Goal: Information Seeking & Learning: Learn about a topic

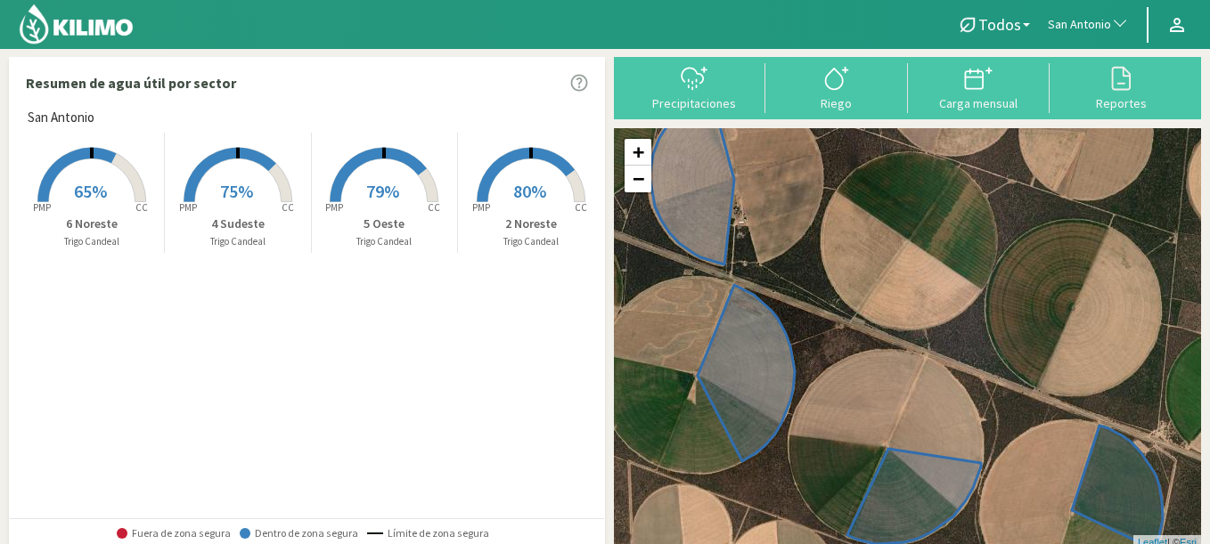
click at [1077, 24] on span "San Antonio" at bounding box center [1079, 25] width 63 height 18
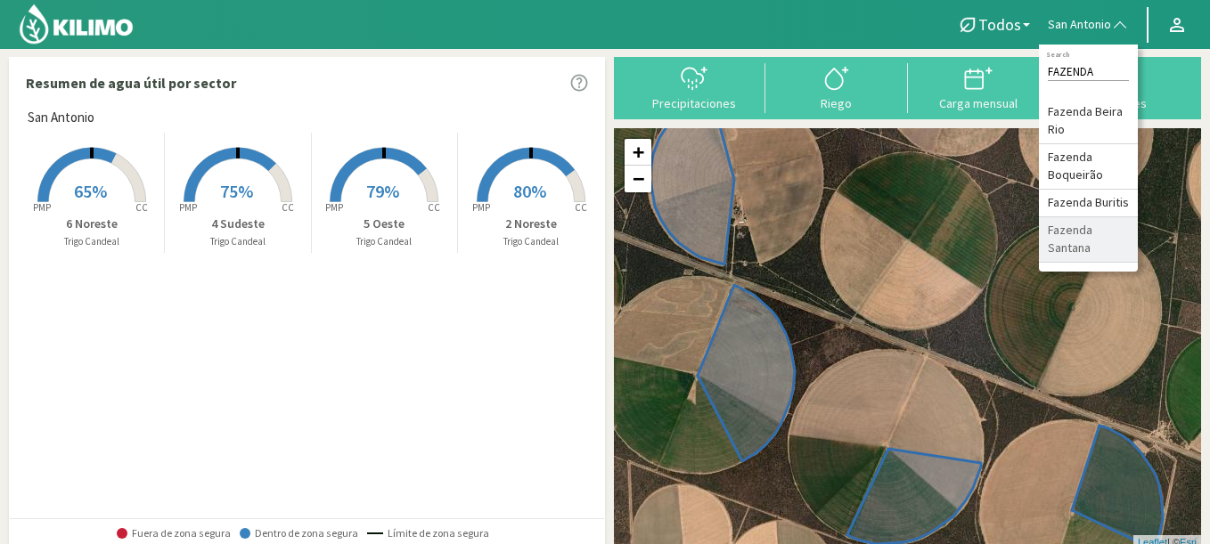
type input "FAZENDA"
click at [1084, 246] on li "Fazenda Santana" at bounding box center [1088, 239] width 99 height 45
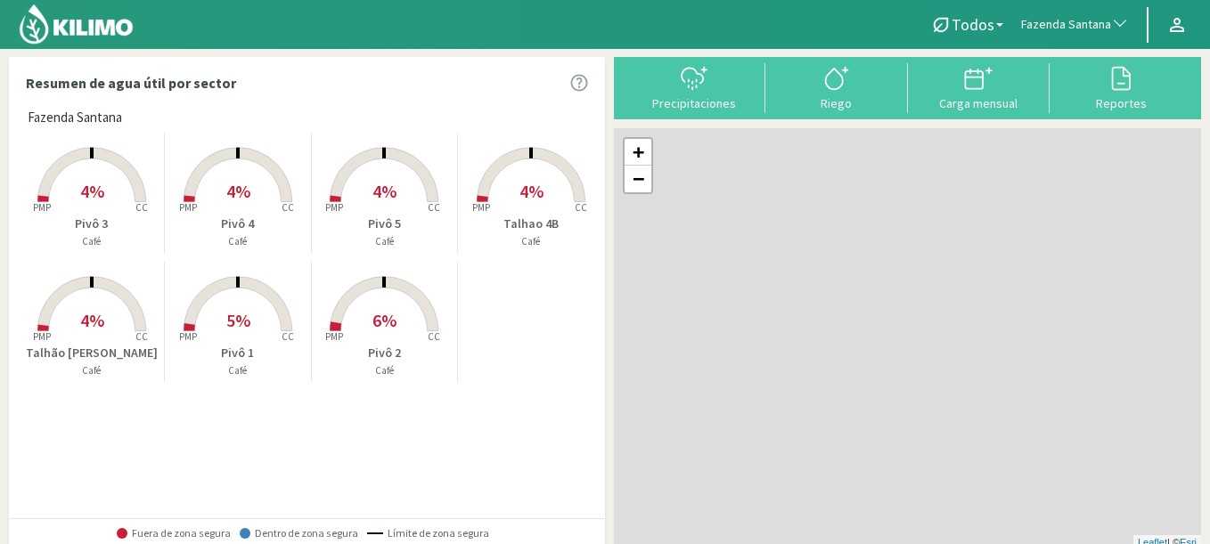
click at [390, 183] on span "4%" at bounding box center [384, 191] width 24 height 22
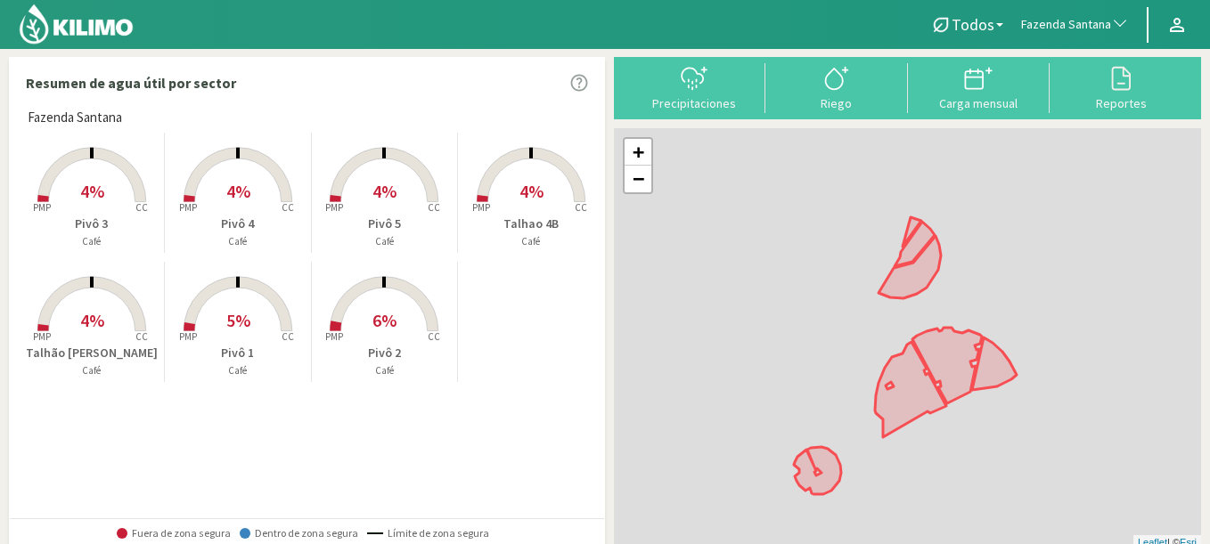
click at [413, 197] on rect at bounding box center [384, 204] width 143 height 143
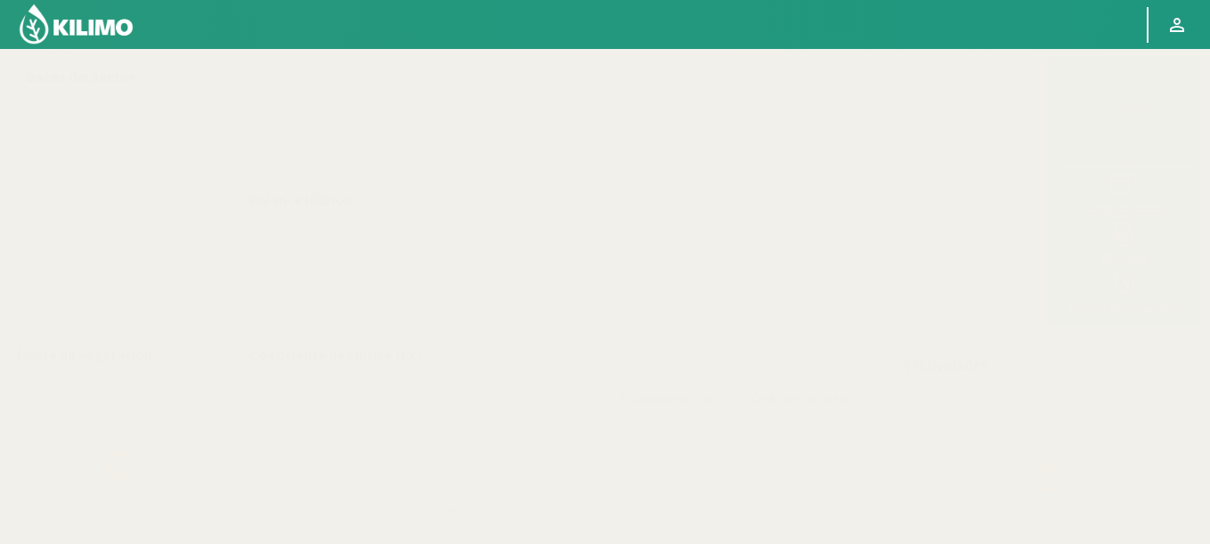
select select "106: Object"
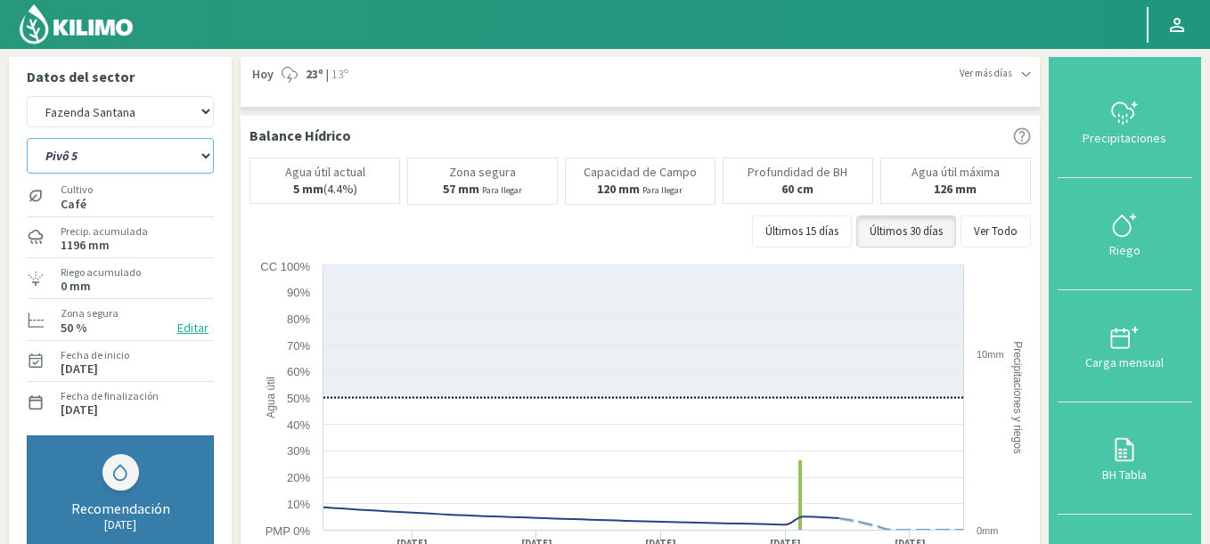
select select "0: Object"
click at [27, 138] on select "Pivô 1 Pivô 2 Pivô 3 Pivô 4 Pivô 5 Talhao 4B Talhão Pedrão" at bounding box center [120, 156] width 187 height 36
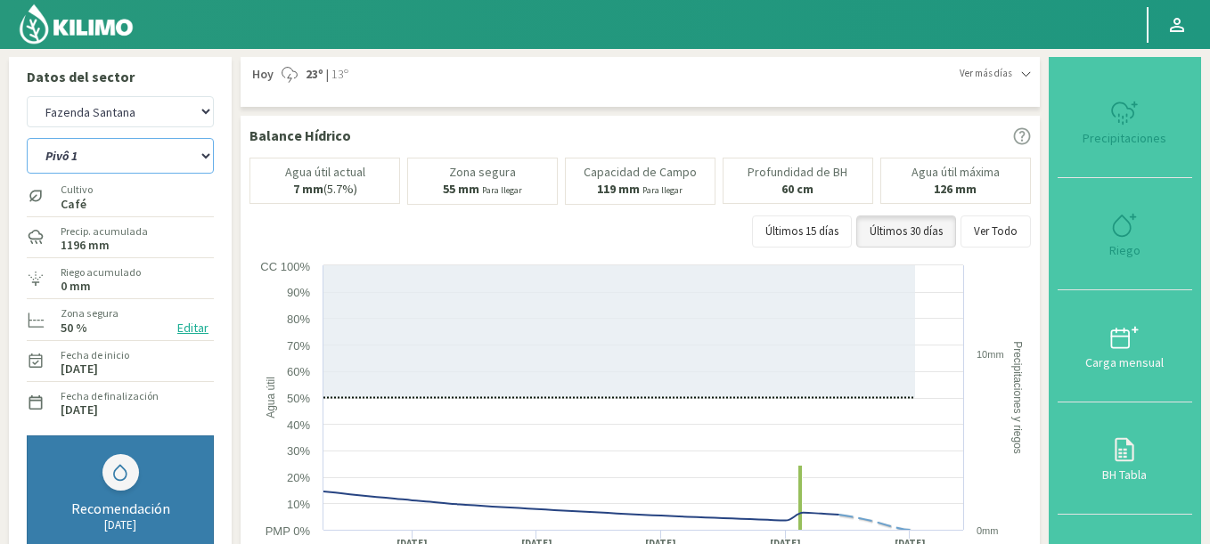
select select "392: Object"
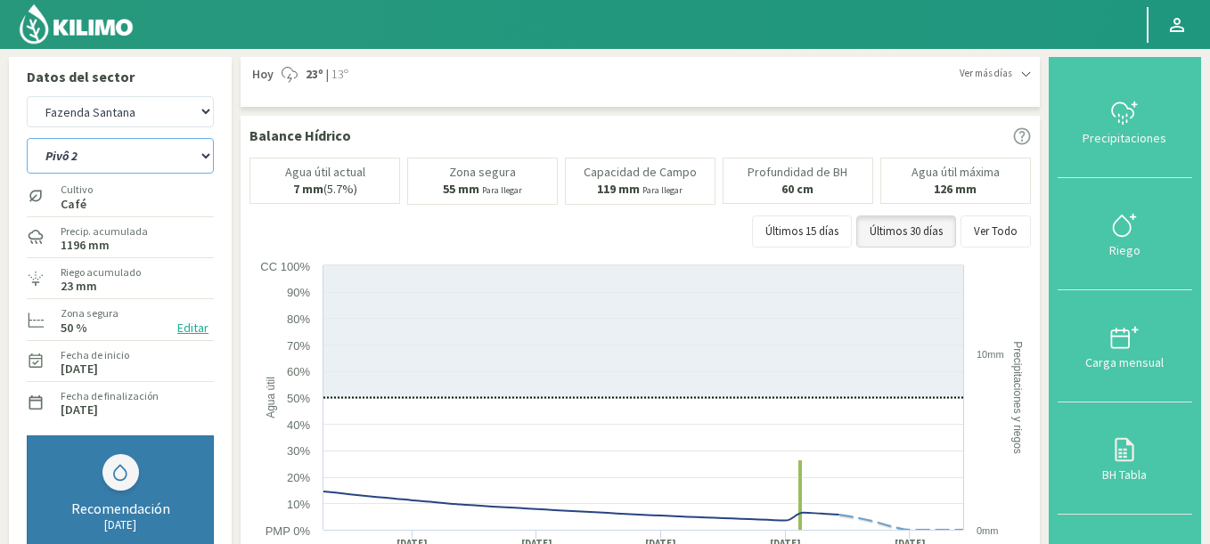
click at [27, 138] on select "Pivô 1 Pivô 2 Pivô 3 Pivô 4 Pivô 5 Talhao 4B Talhão Pedrão" at bounding box center [120, 156] width 187 height 36
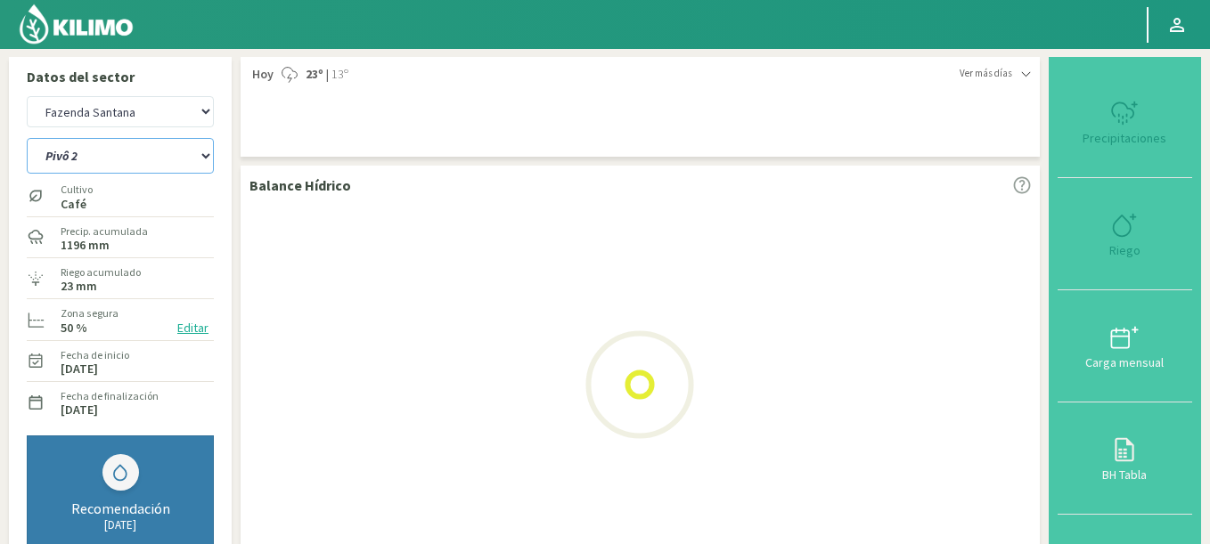
select select "7: Object"
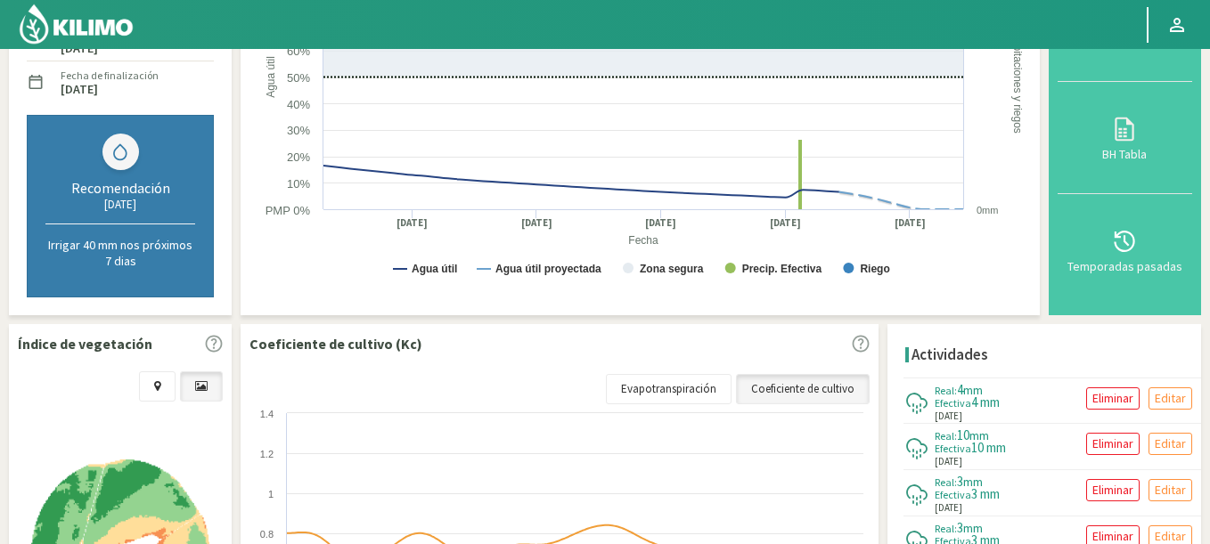
select select "678: Object"
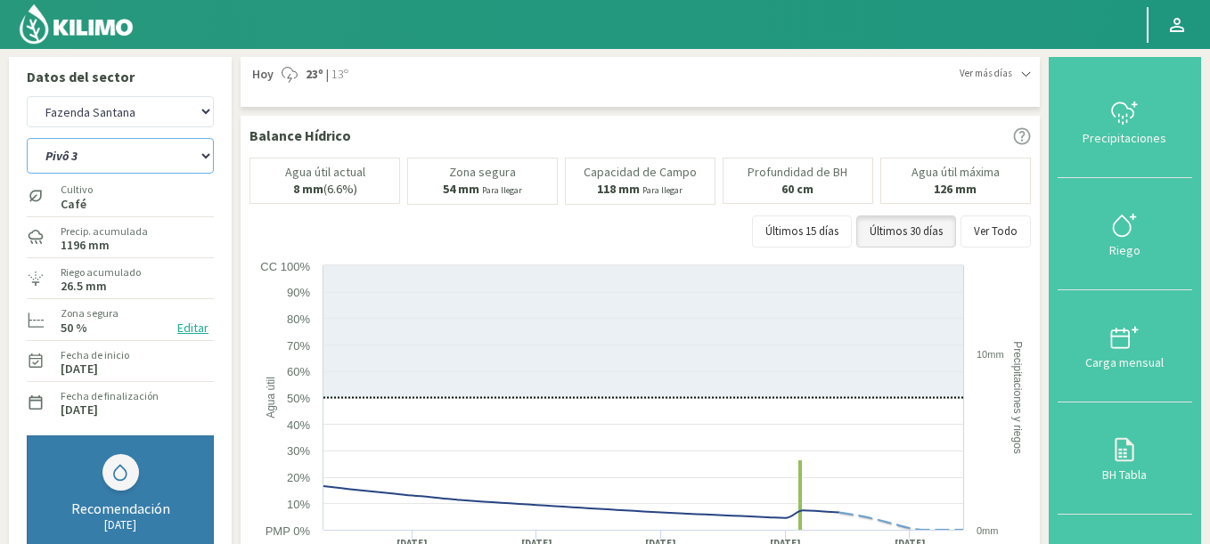
click at [27, 138] on select "Pivô 1 Pivô 2 Pivô 3 Pivô 4 Pivô 5 Talhao 4B Talhão Pedrão" at bounding box center [120, 156] width 187 height 36
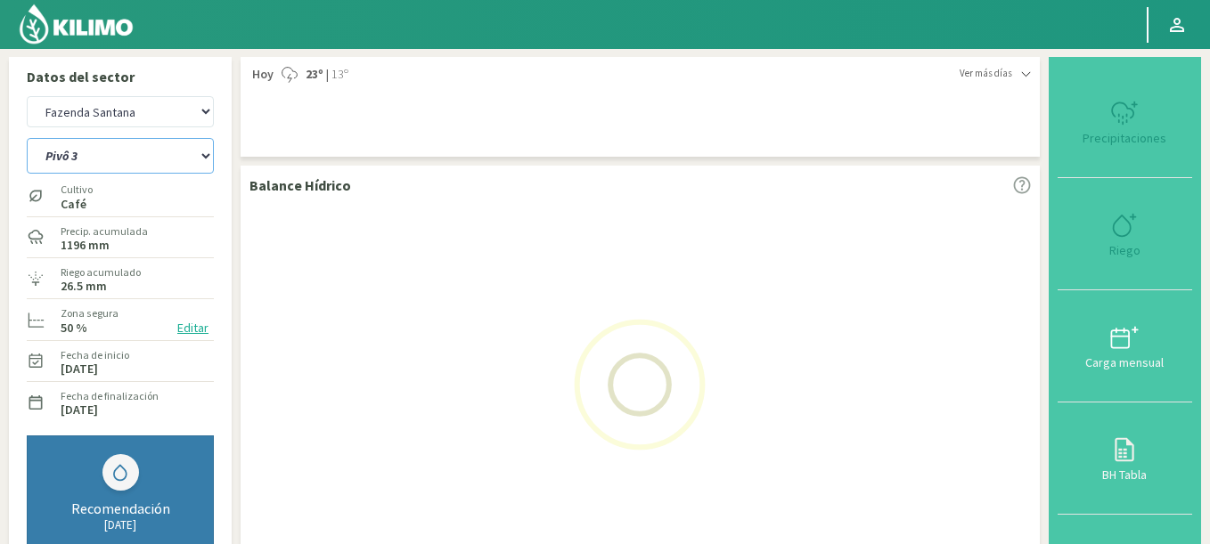
select select "15: Object"
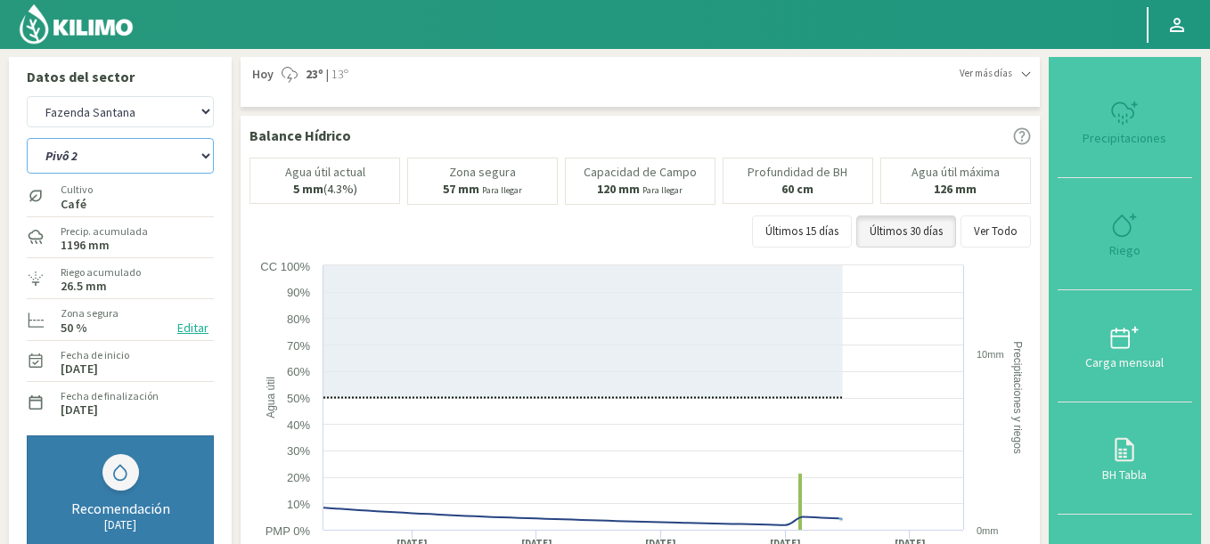
select select "964: Object"
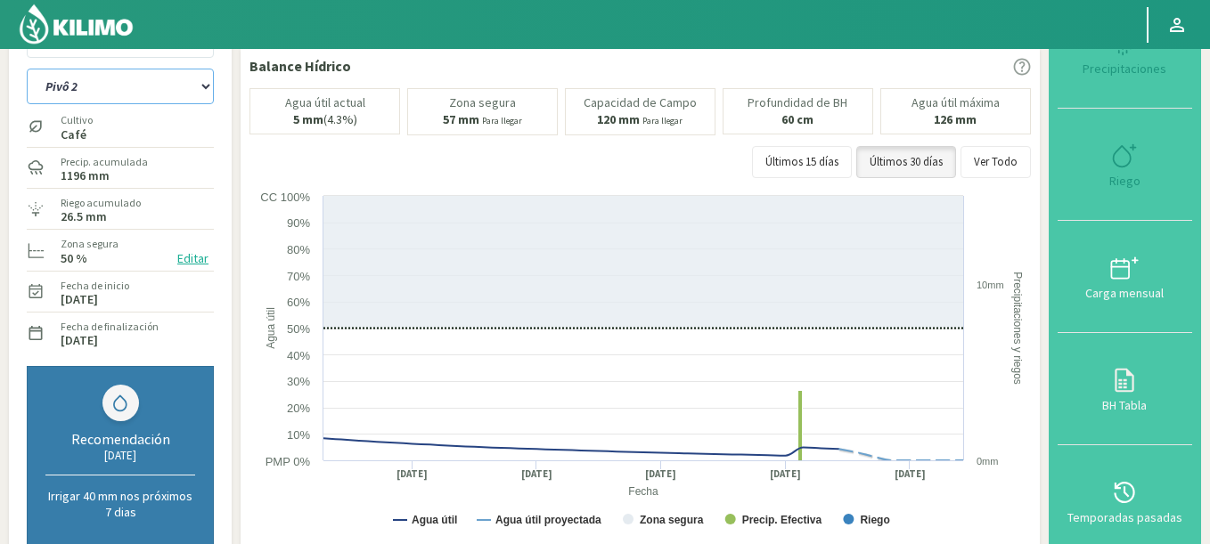
scroll to position [107, 0]
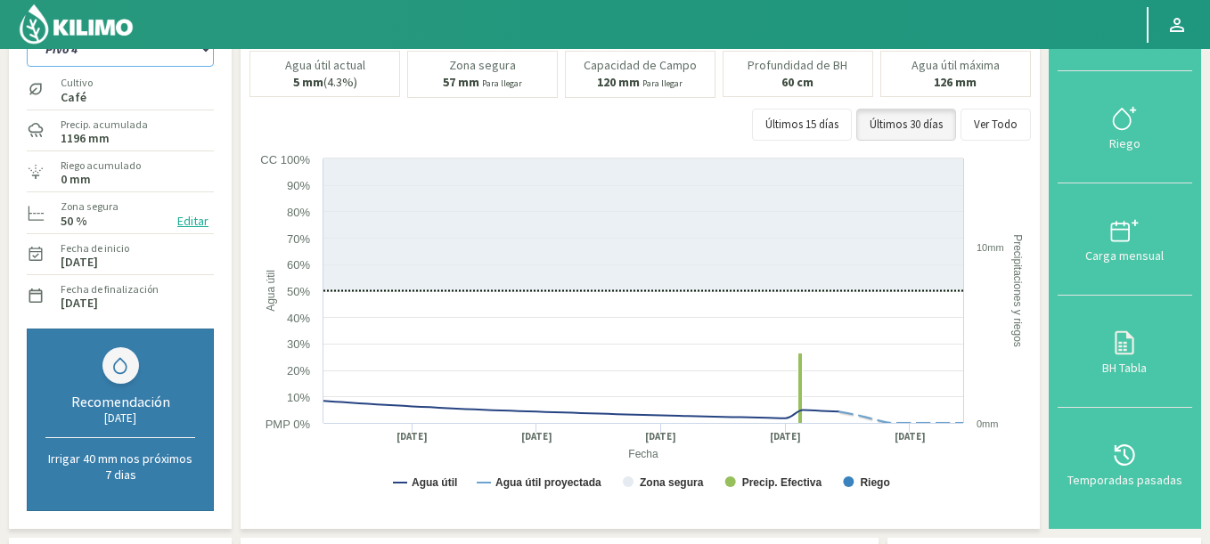
click at [27, 31] on select "Pivô 1 Pivô 2 Pivô 3 Pivô 4 Pivô 5 Talhao 4B Talhão Pedrão" at bounding box center [120, 49] width 187 height 36
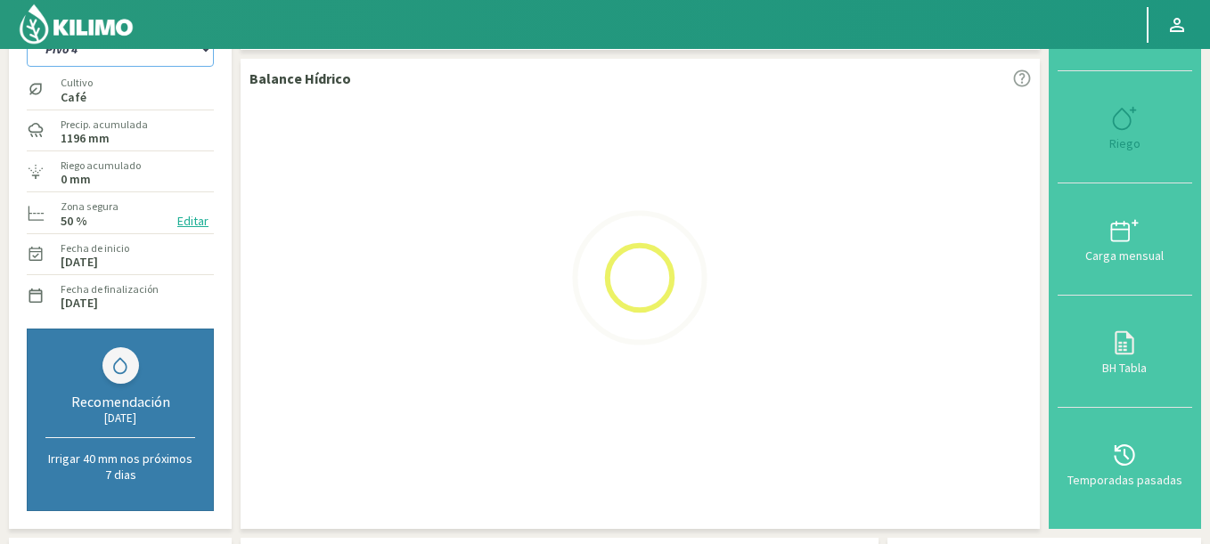
select select "23: Object"
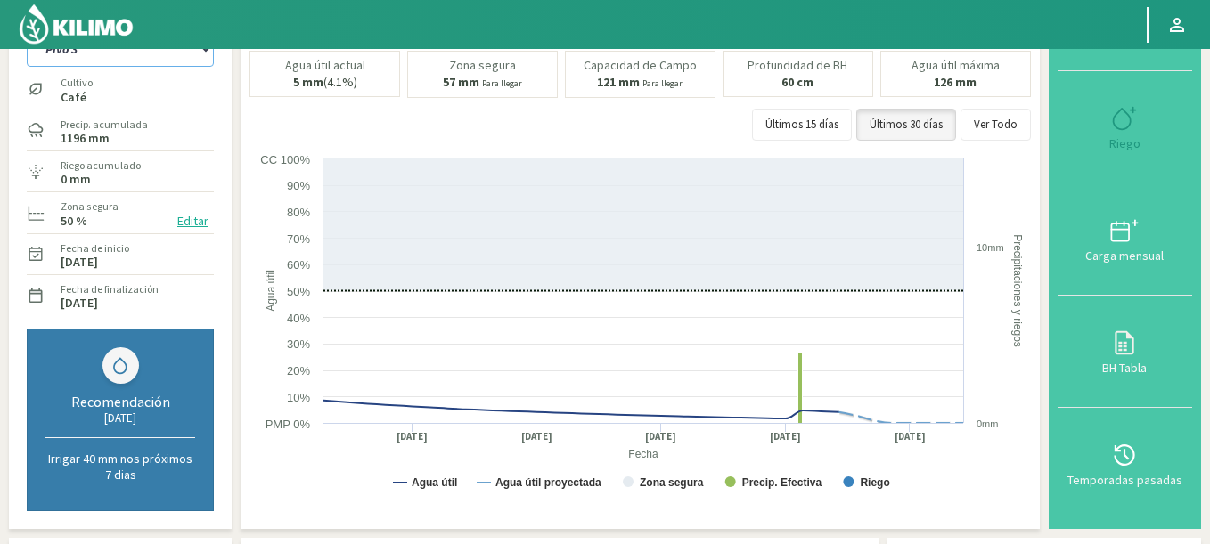
select select "1250: Object"
click at [27, 31] on select "Pivô 1 Pivô 2 Pivô 3 Pivô 4 Pivô 5 Talhao 4B Talhão Pedrão" at bounding box center [120, 49] width 187 height 36
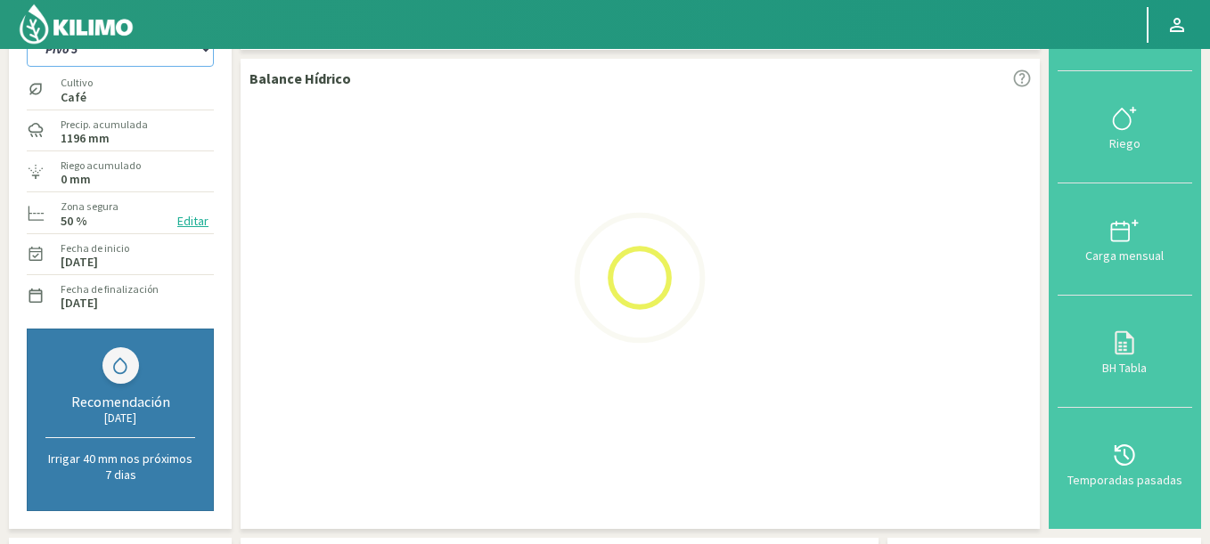
select select "31: Object"
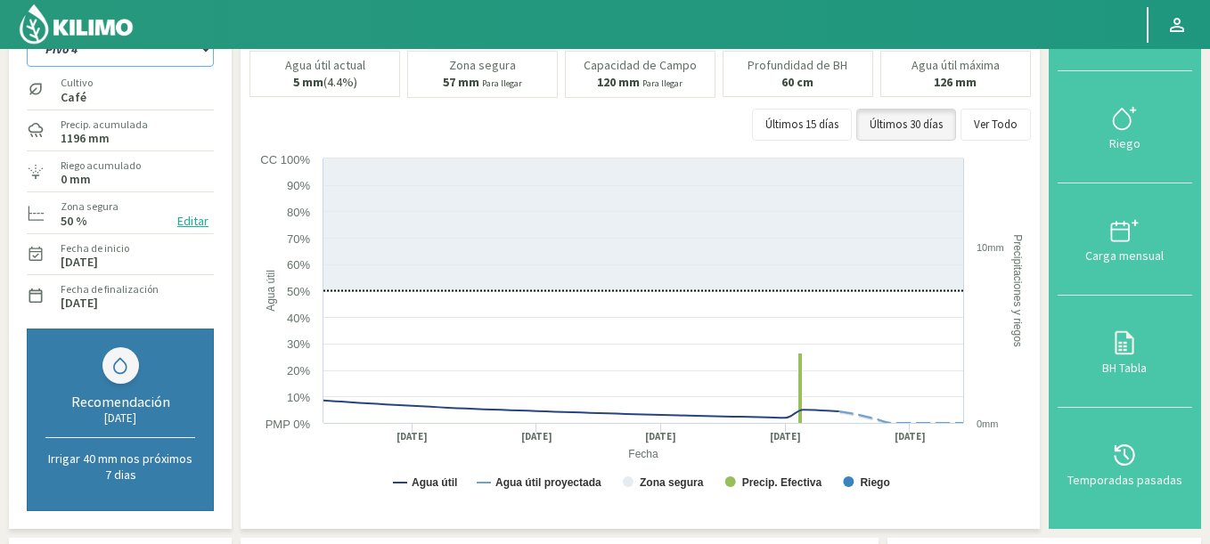
select select "1536: Object"
click at [27, 31] on select "Pivô 1 Pivô 2 Pivô 3 Pivô 4 Pivô 5 Talhao 4B Talhão Pedrão" at bounding box center [120, 49] width 187 height 36
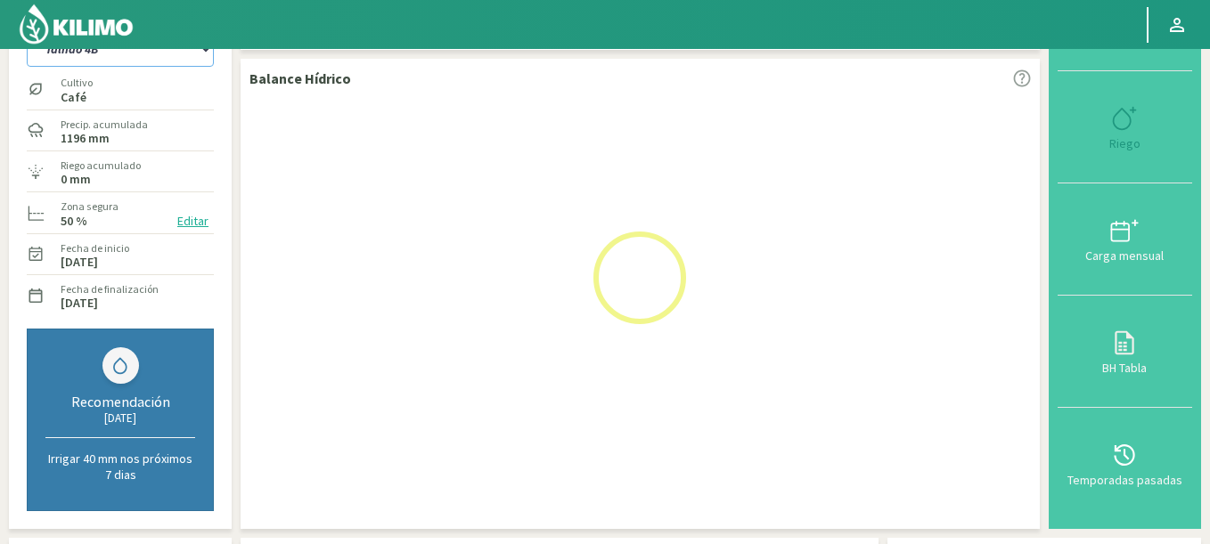
select select "39: Object"
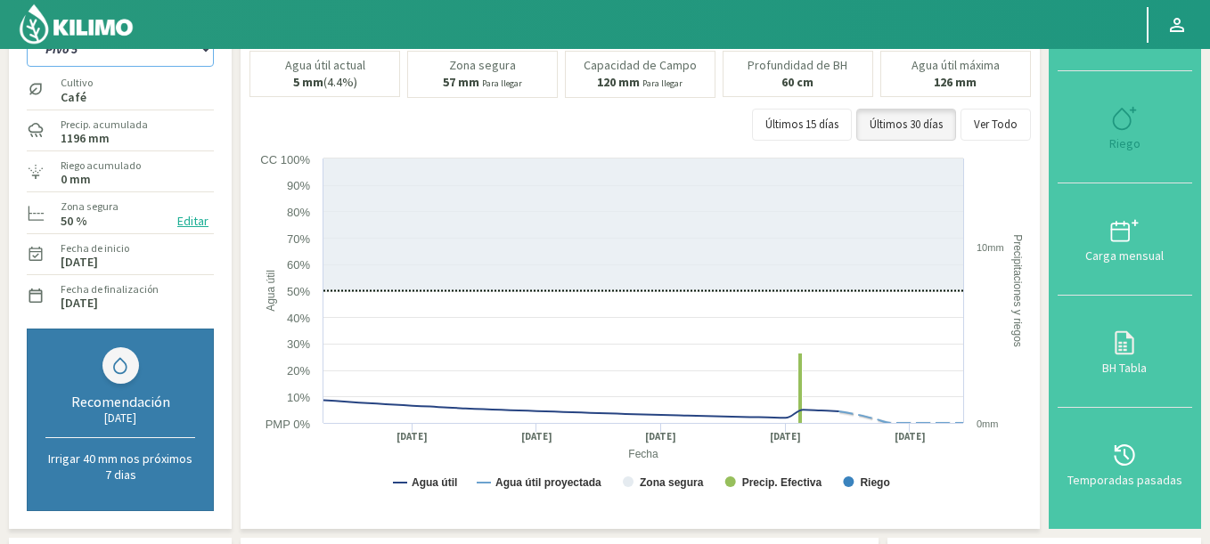
click at [27, 31] on select "Pivô 1 Pivô 2 Pivô 3 Pivô 4 Pivô 5 Talhao 4B Talhão Pedrão" at bounding box center [120, 49] width 187 height 36
select select "1822: Object"
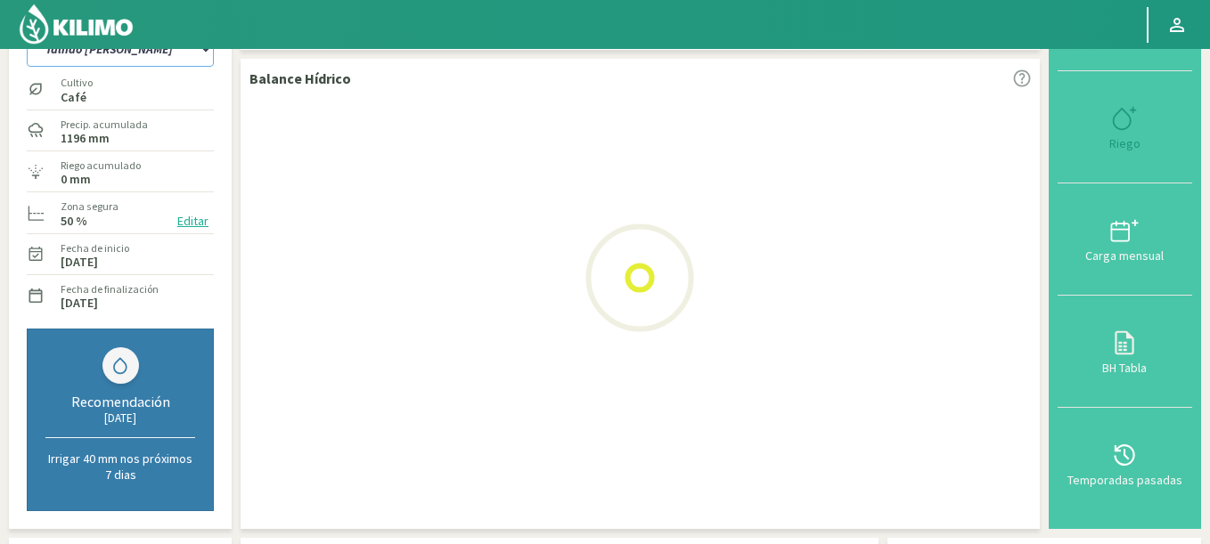
select select "47: Object"
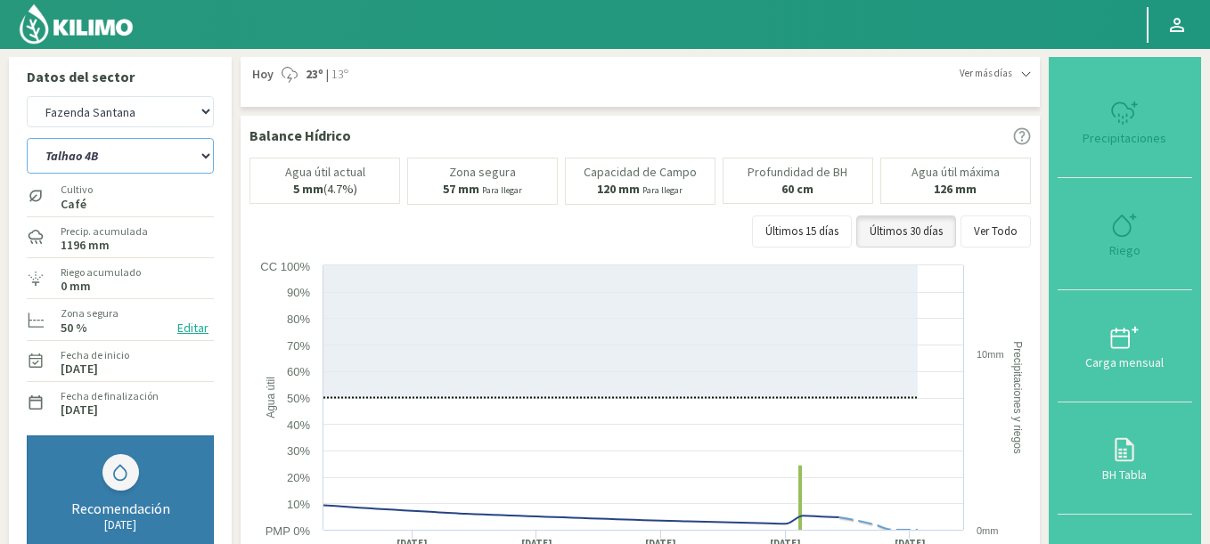
select select "2108: Object"
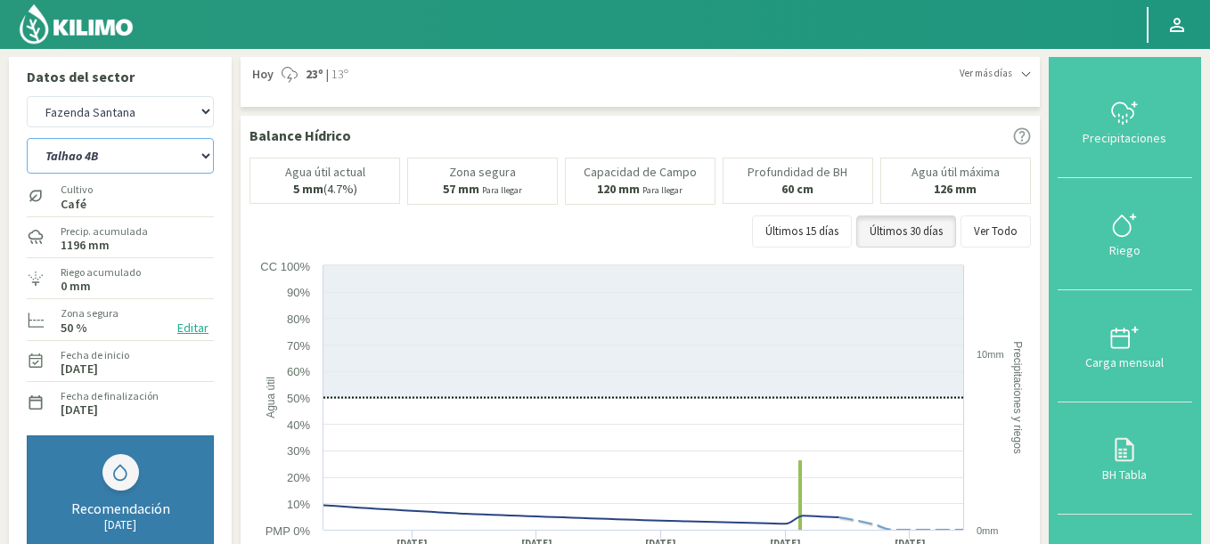
select select "55: Object"
click at [78, 28] on img at bounding box center [76, 24] width 117 height 43
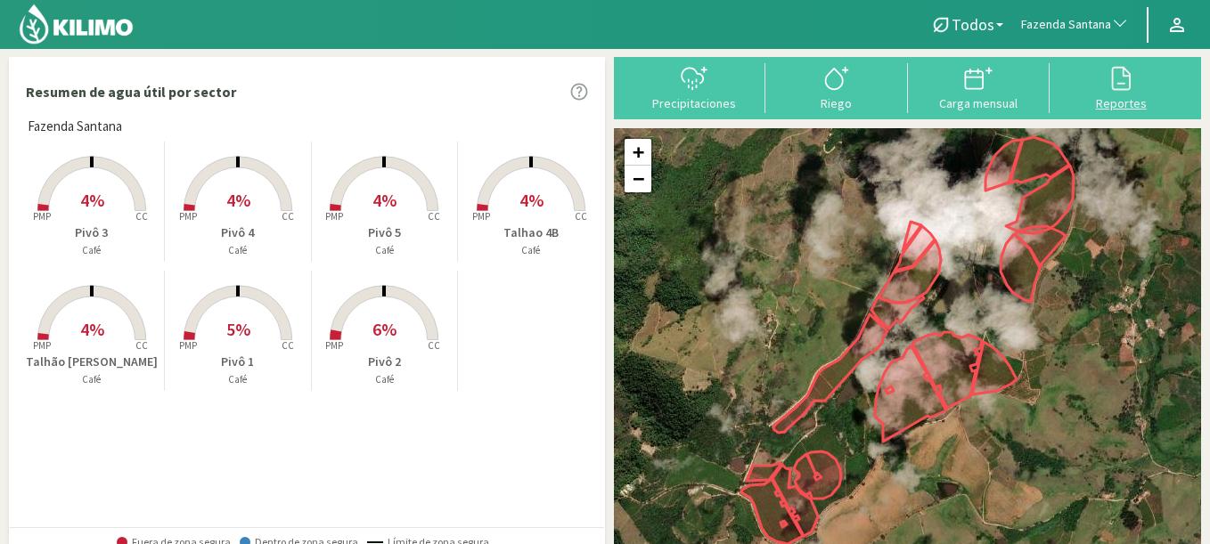
click at [1122, 79] on icon at bounding box center [1121, 78] width 29 height 29
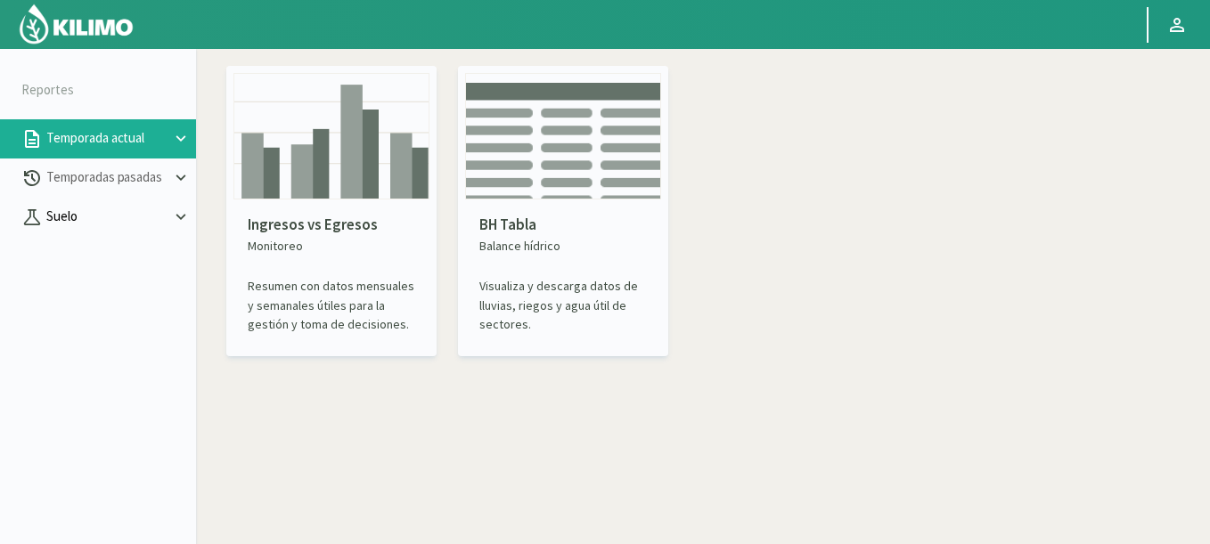
click at [22, 207] on button "Suelo" at bounding box center [98, 217] width 196 height 39
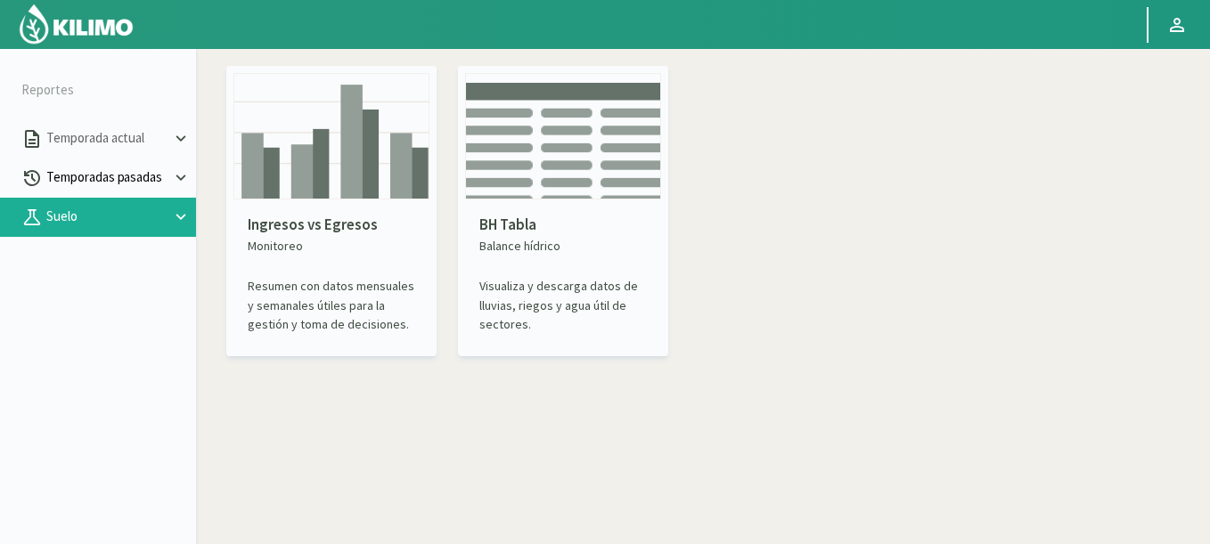
click at [64, 182] on p "Temporadas pasadas" at bounding box center [107, 178] width 128 height 20
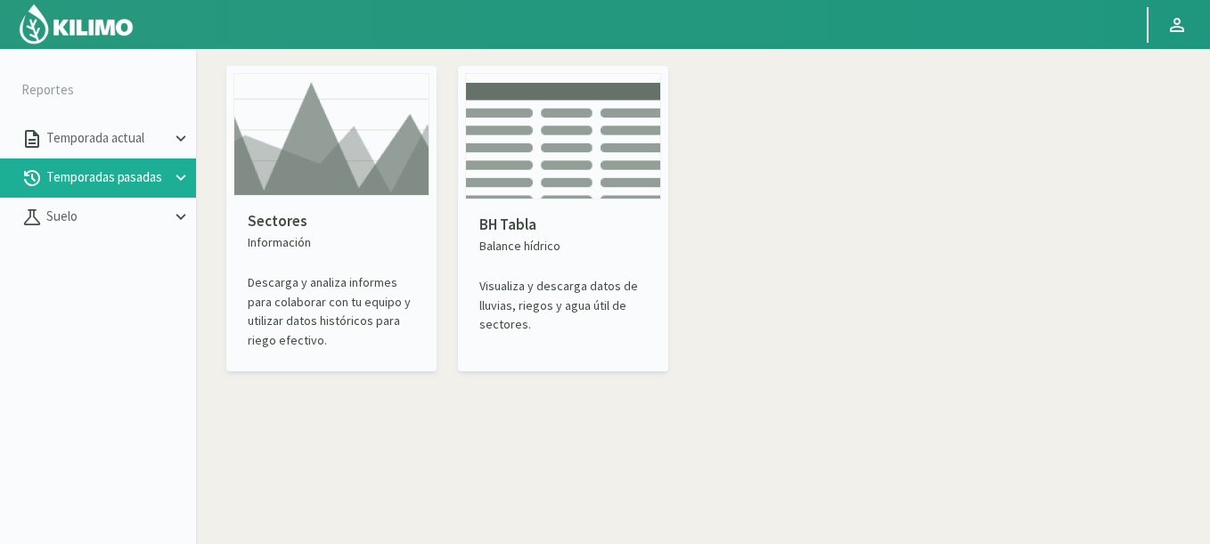
click at [308, 175] on img at bounding box center [331, 134] width 196 height 123
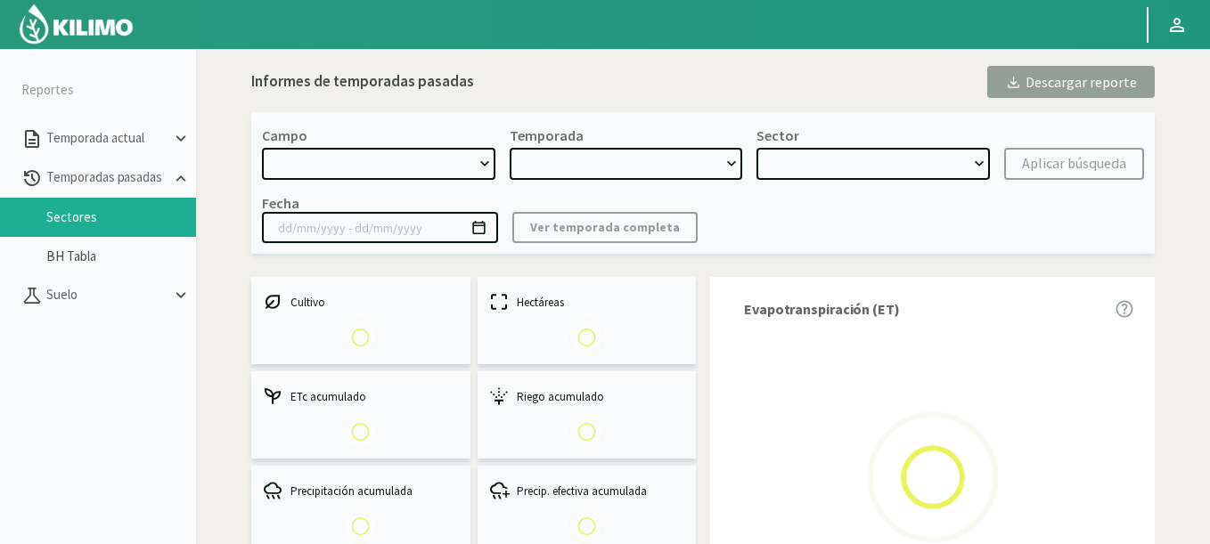
select select "0: Object"
type input "20/10/2023 - 13/06/2024"
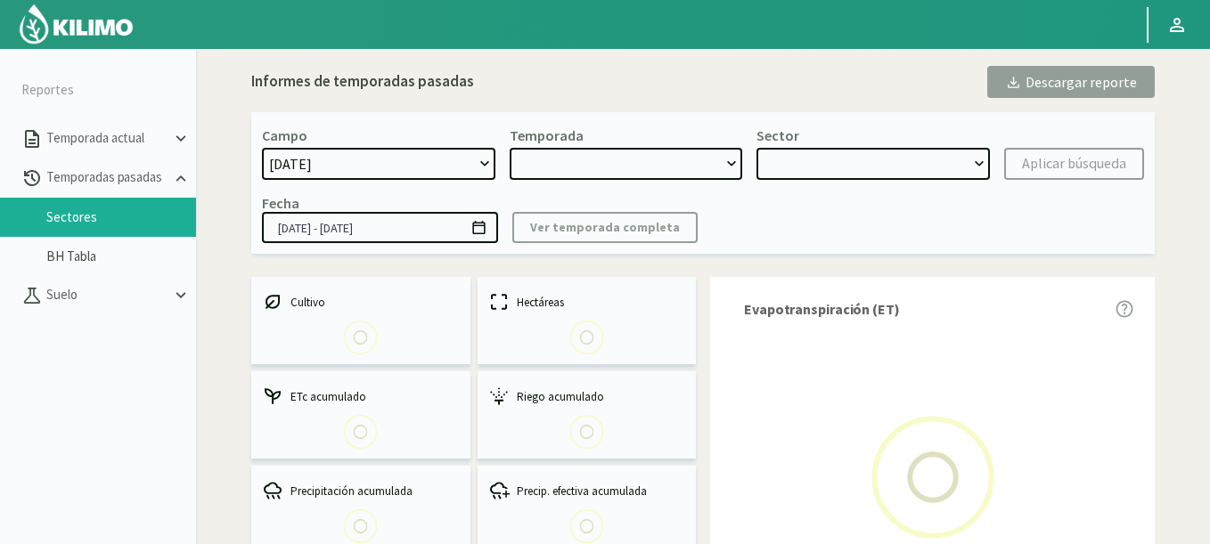
select select "0: 2023"
select select "0: Object"
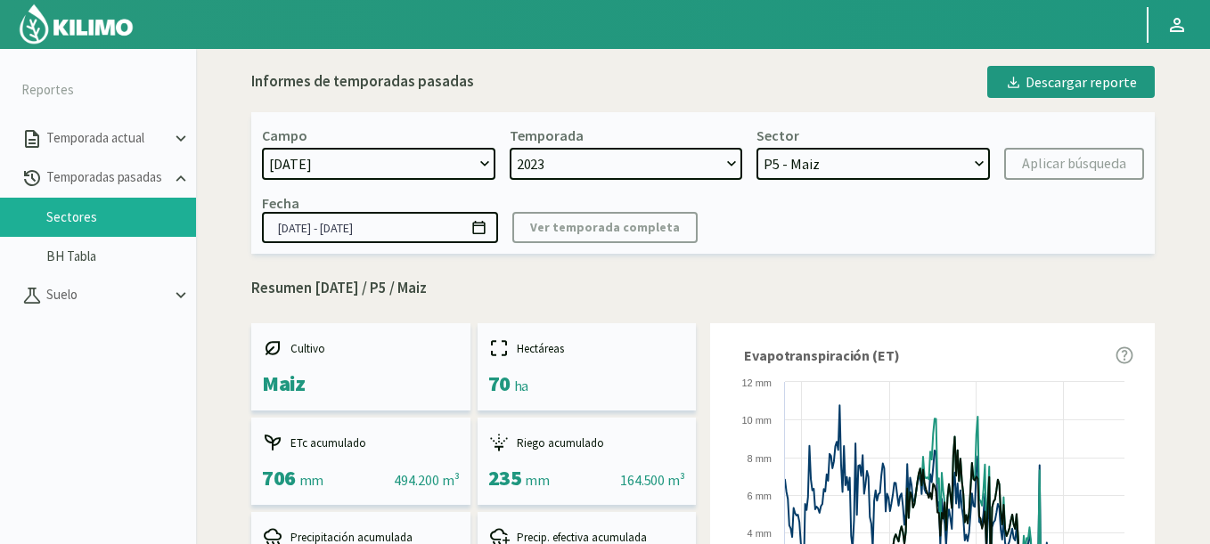
select select "725: Object"
click at [262, 148] on select "21 de Septiembre 8 Fuegos Acograpes - Ag. Carlos Muñoz Herrera Acograpes - Ag. …" at bounding box center [378, 164] width 233 height 32
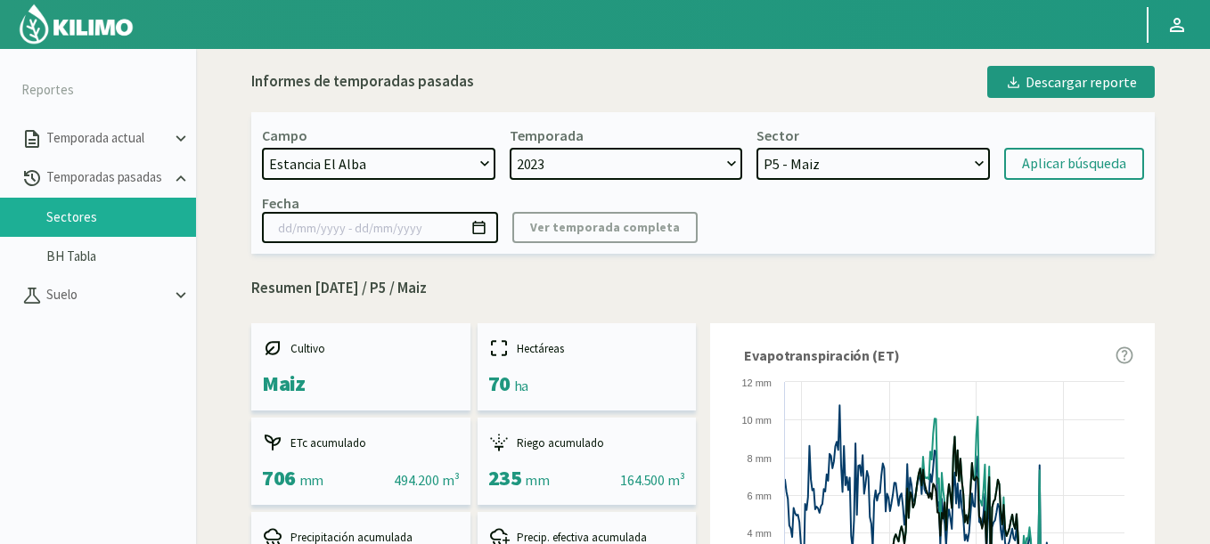
select select
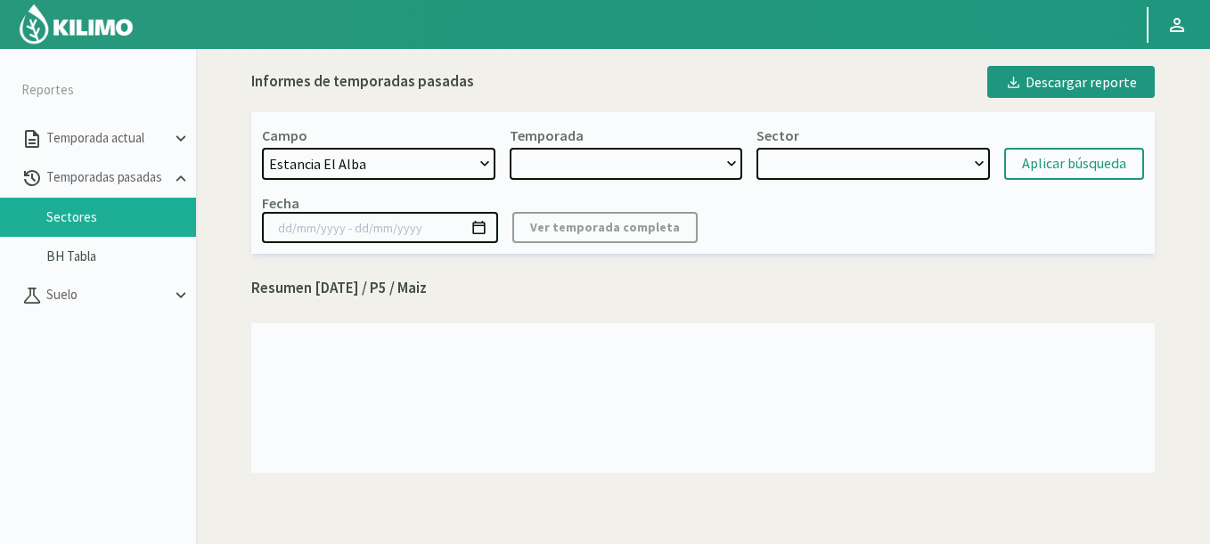
select select "2: 2024"
select select "7: Object"
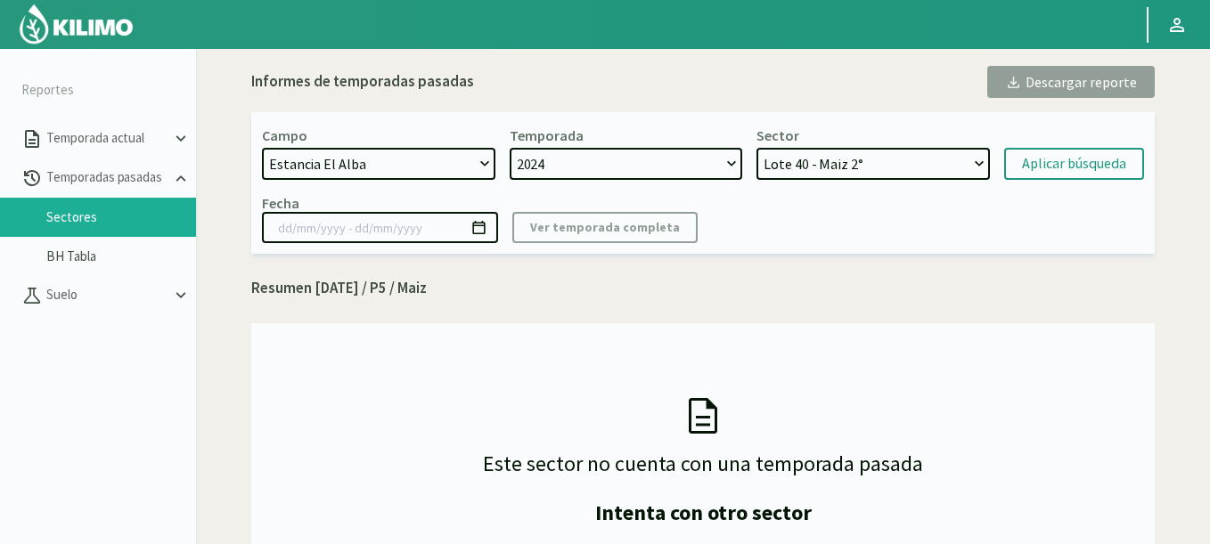
drag, startPoint x: 806, startPoint y: 165, endPoint x: 822, endPoint y: 148, distance: 23.9
click at [822, 148] on select "Lote 40 - Maiz 2° Lote 33 - Maiz 2° Lote 38 - Soja 1º" at bounding box center [873, 164] width 233 height 32
drag, startPoint x: 869, startPoint y: 160, endPoint x: 1050, endPoint y: 164, distance: 180.9
click at [1050, 164] on form "Campo 21 de Septiembre 8 Fuegos Acograpes - Ag. Carlos Muñoz Herrera Acograpes …" at bounding box center [703, 153] width 882 height 53
click at [1059, 176] on button "Aplicar búsqueda" at bounding box center [1074, 164] width 140 height 32
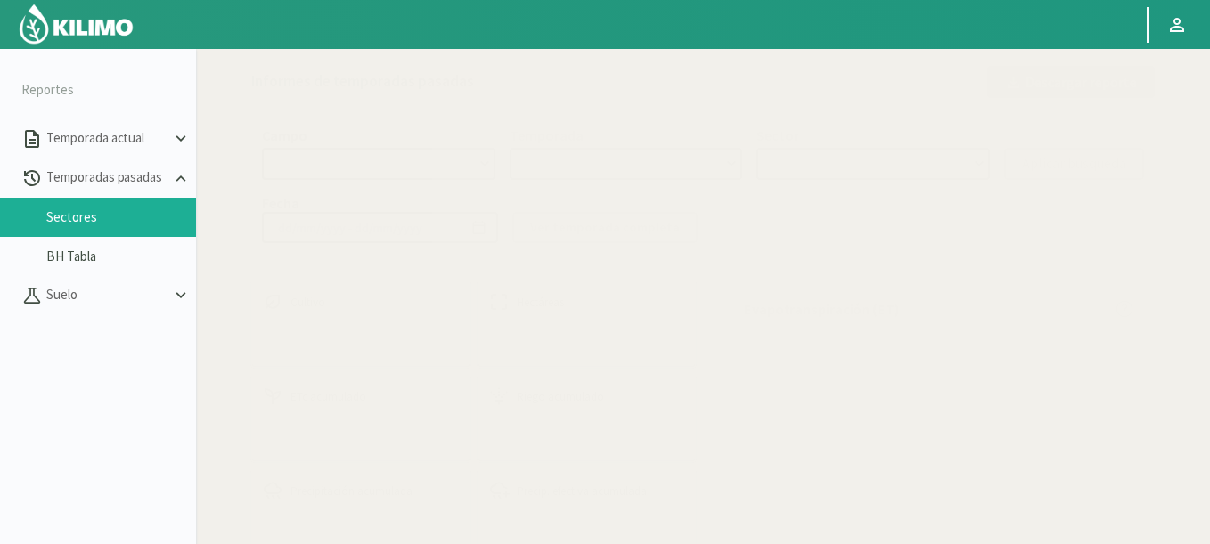
select select "725: Object"
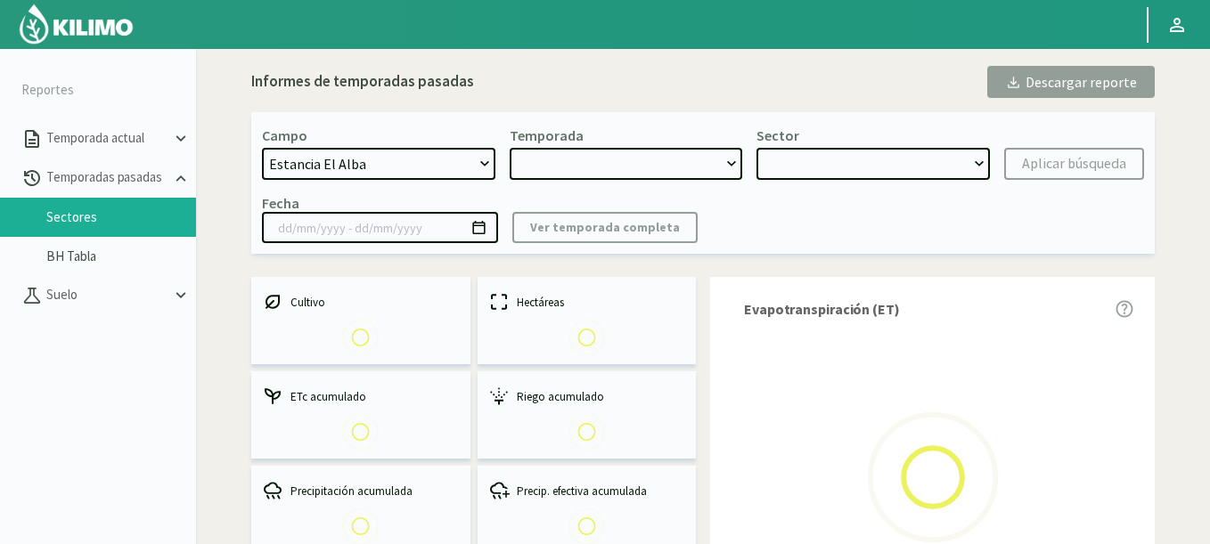
type input "19/12/2024 - 18/06/2025"
select select "0: 2024"
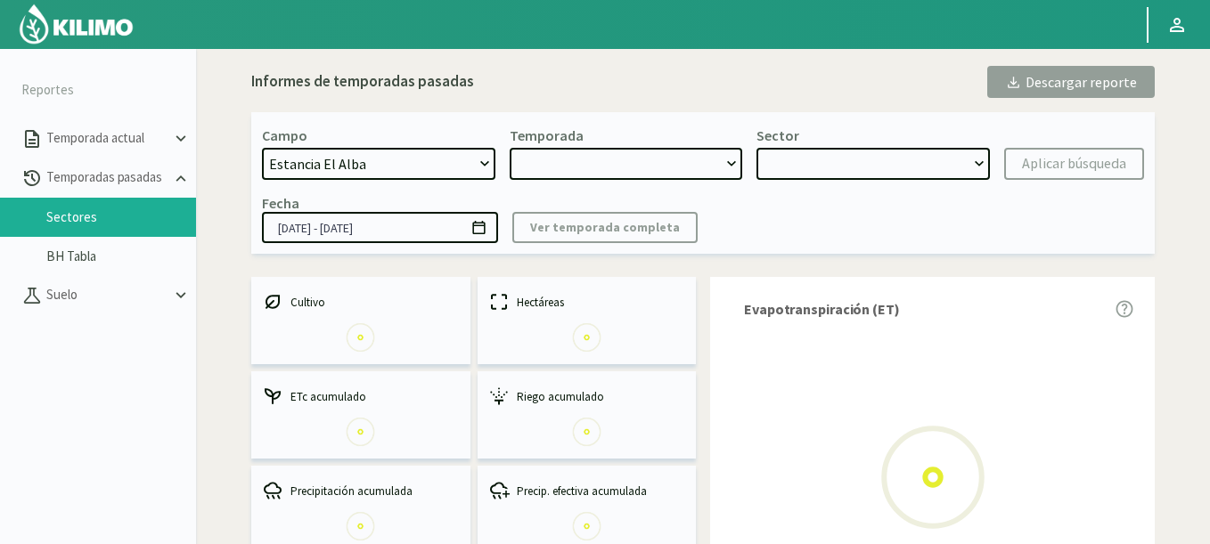
select select "0: Object"
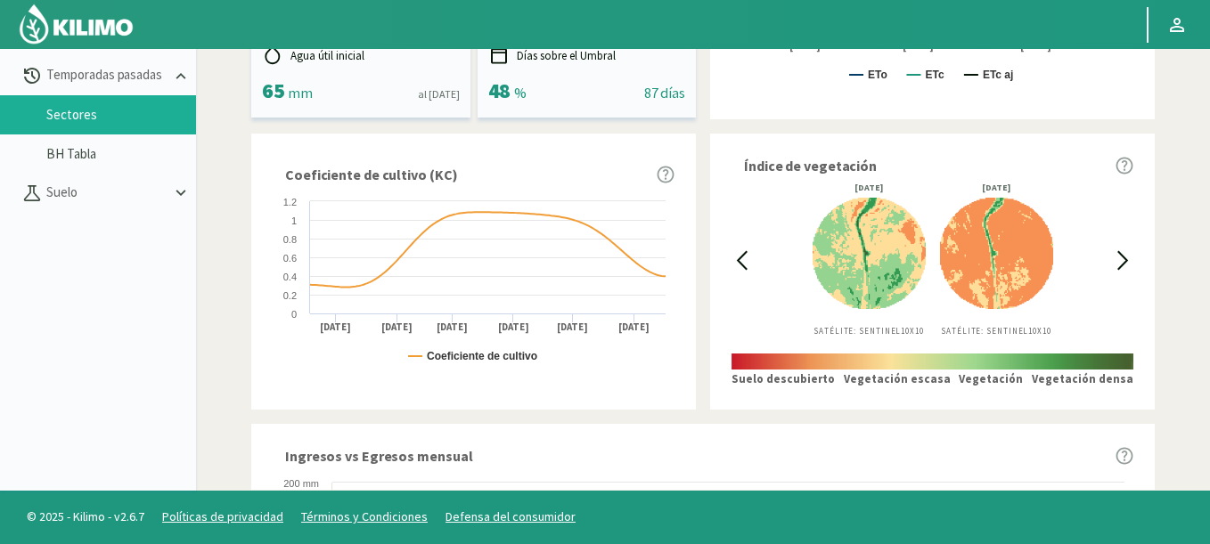
scroll to position [282, 0]
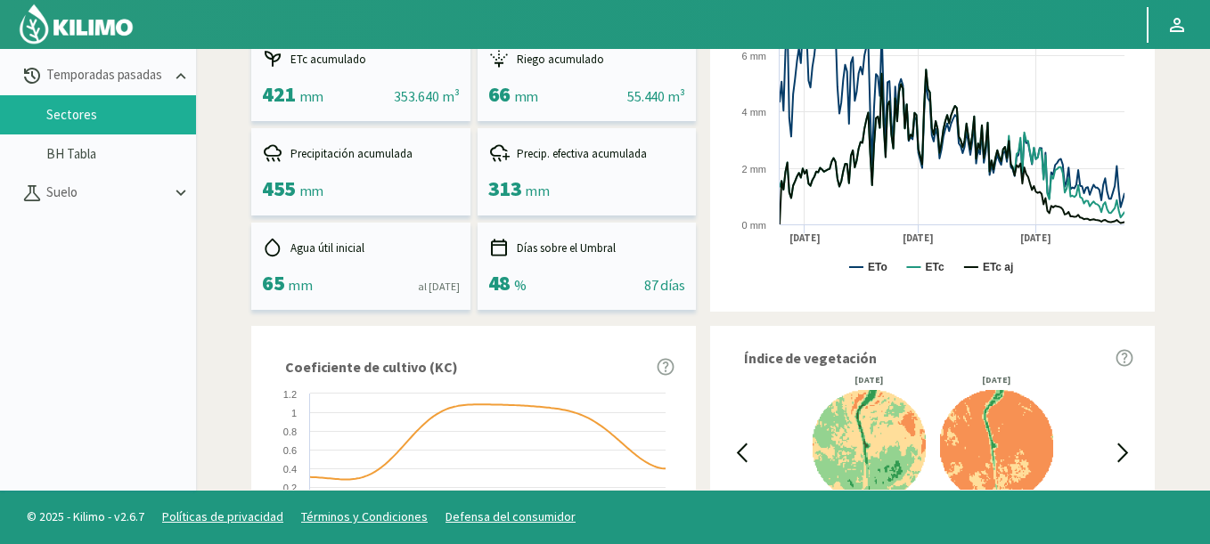
drag, startPoint x: 752, startPoint y: 452, endPoint x: 742, endPoint y: 450, distance: 10.0
click at [749, 452] on div "01/06/2025 Satélite: Sentinel 10X10 11/06/2025 Satélite: Sentinel 10X10" at bounding box center [933, 460] width 402 height 168
click at [742, 449] on icon at bounding box center [742, 453] width 9 height 17
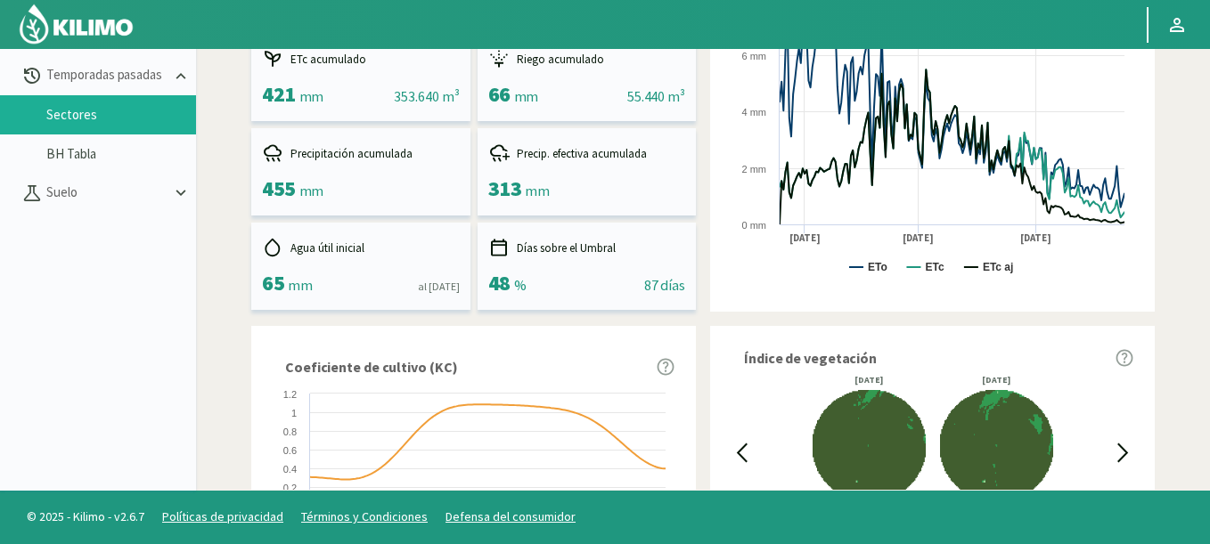
click at [742, 449] on icon at bounding box center [742, 453] width 9 height 17
click at [1120, 451] on icon at bounding box center [1123, 453] width 20 height 20
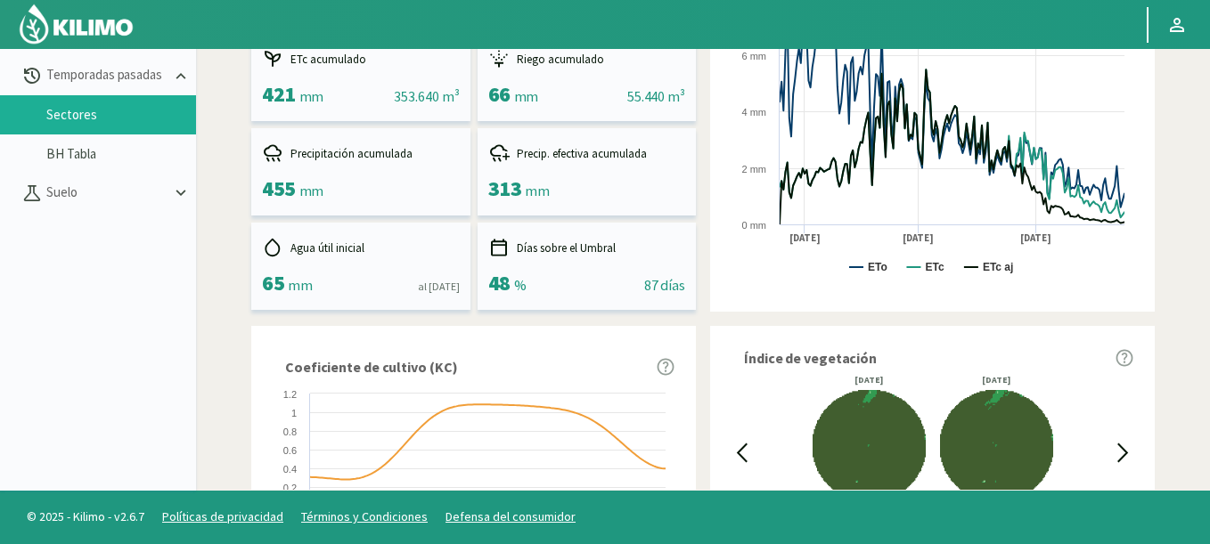
click at [1120, 451] on icon at bounding box center [1123, 453] width 20 height 20
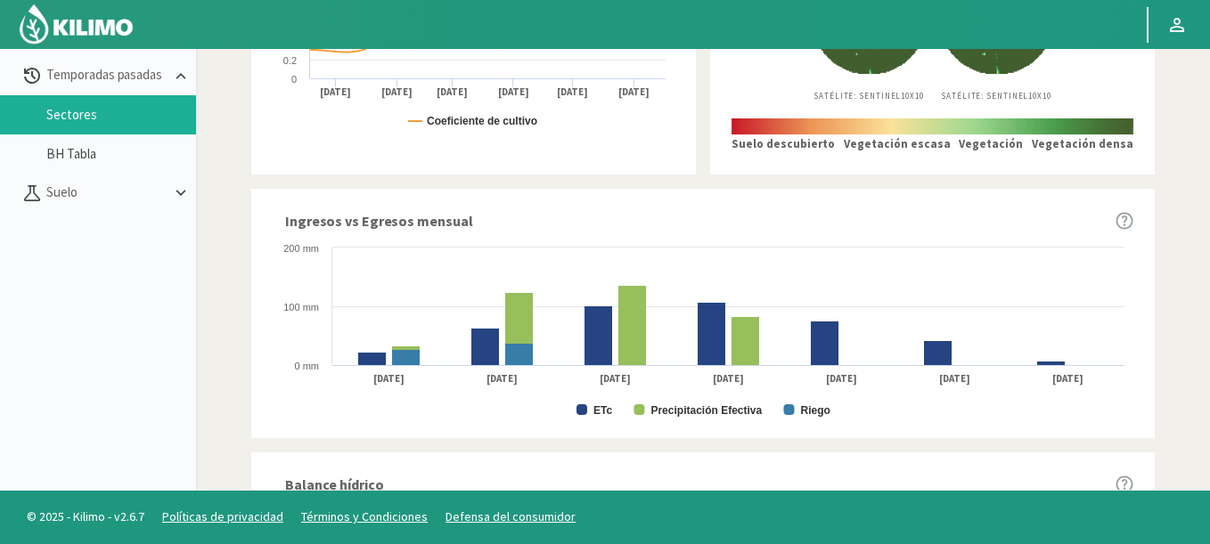
scroll to position [495, 0]
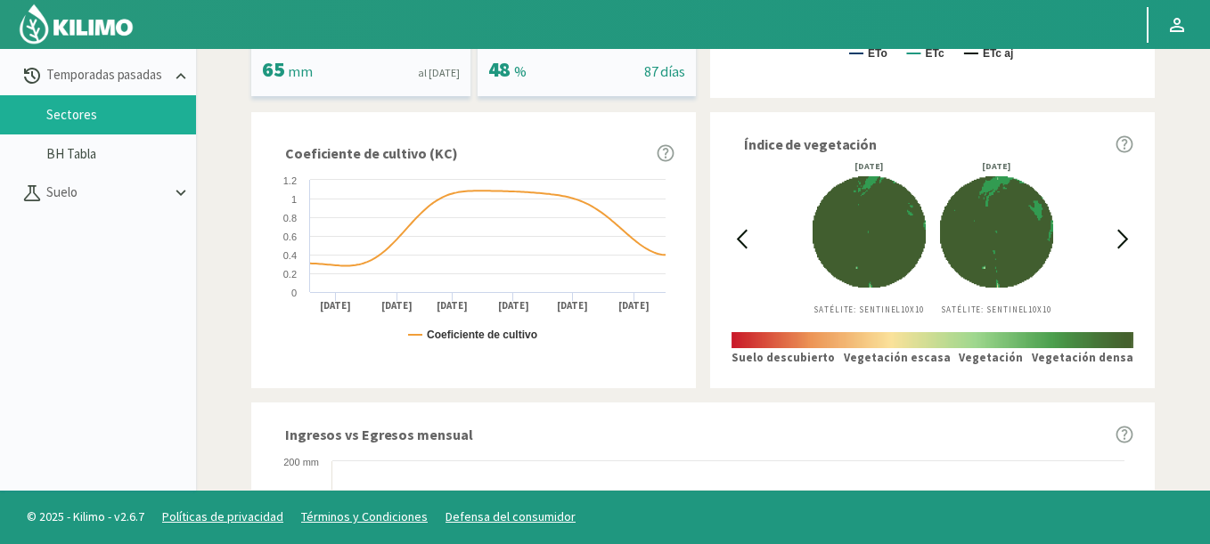
click at [1122, 230] on icon at bounding box center [1123, 239] width 20 height 20
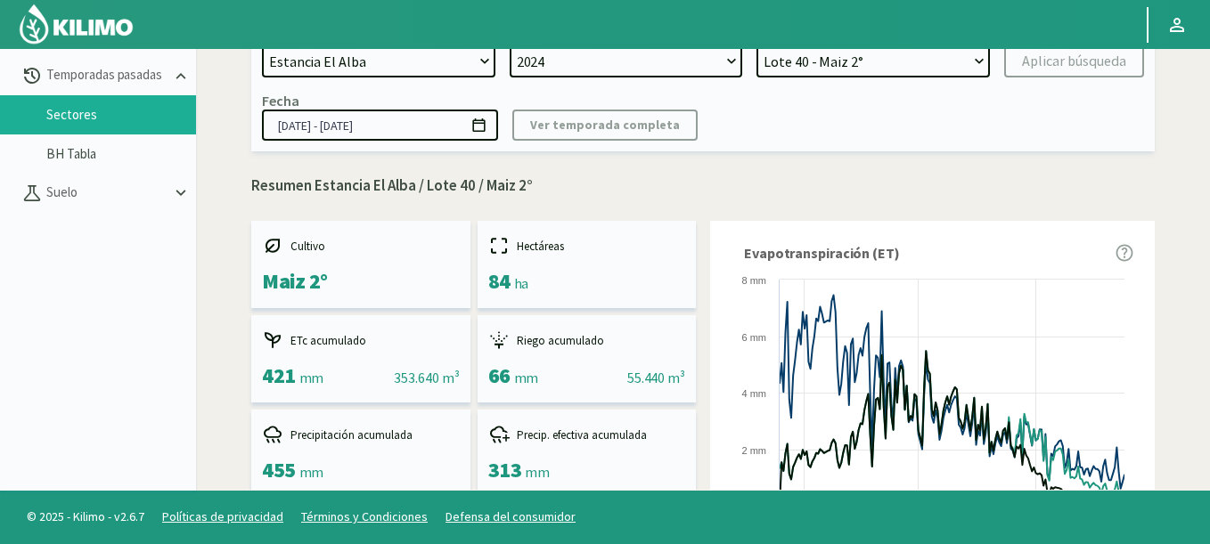
scroll to position [0, 0]
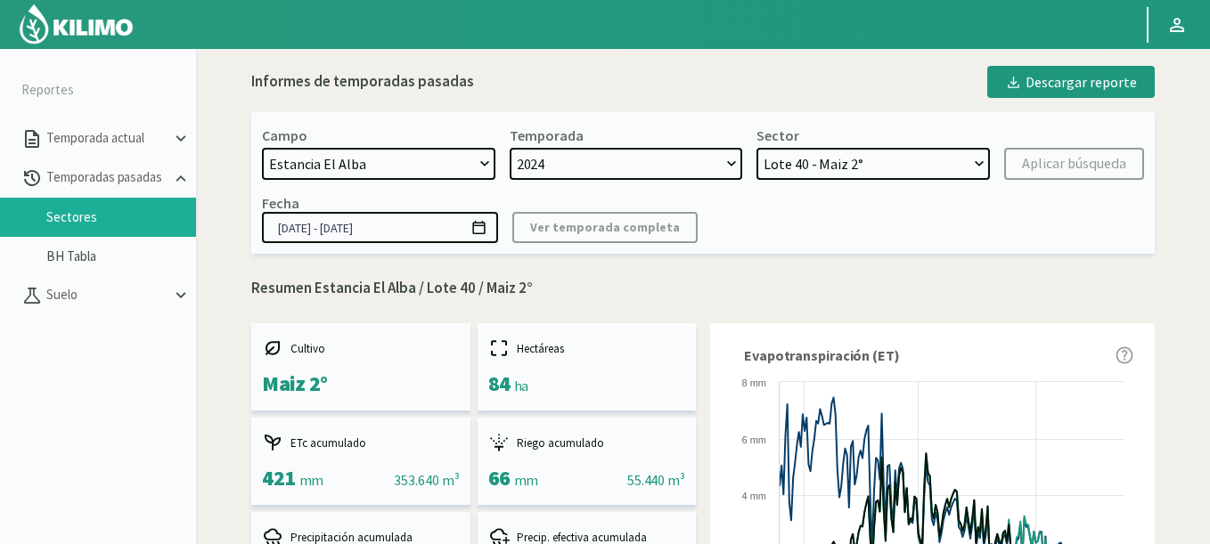
click at [362, 175] on select "21 de Septiembre 8 Fuegos Acograpes - Ag. Carlos Muñoz Herrera Acograpes - Ag. …" at bounding box center [378, 164] width 233 height 32
select select "1616: Object"
click at [262, 148] on select "21 de Septiembre 8 Fuegos Acograpes - Ag. Carlos Muñoz Herrera Acograpes - Ag. …" at bounding box center [378, 164] width 233 height 32
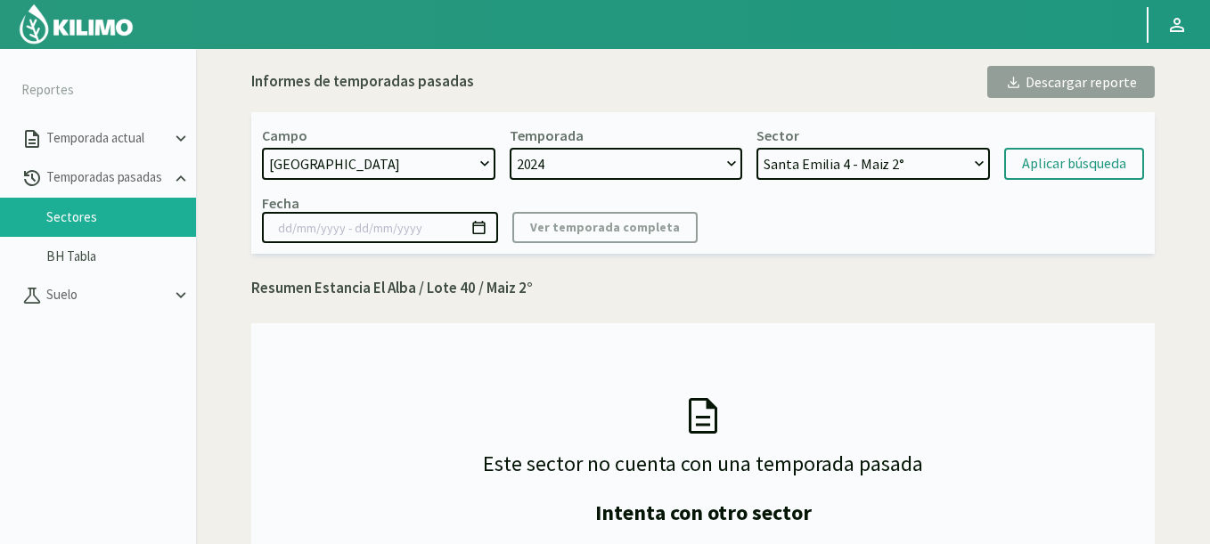
drag, startPoint x: 860, startPoint y: 168, endPoint x: 809, endPoint y: 301, distance: 143.0
click at [809, 301] on div "Informes de temporadas pasadas Descargar reporte Campo 21 de Septiembre 8 Fuego…" at bounding box center [703, 334] width 904 height 537
select select "6: Object"
click at [757, 148] on select "Santa Emilia 4 - Maiz 2° Santa Emilia 2 - Soja 2° Santa Emilia 3 - Soja Santa E…" at bounding box center [873, 164] width 233 height 32
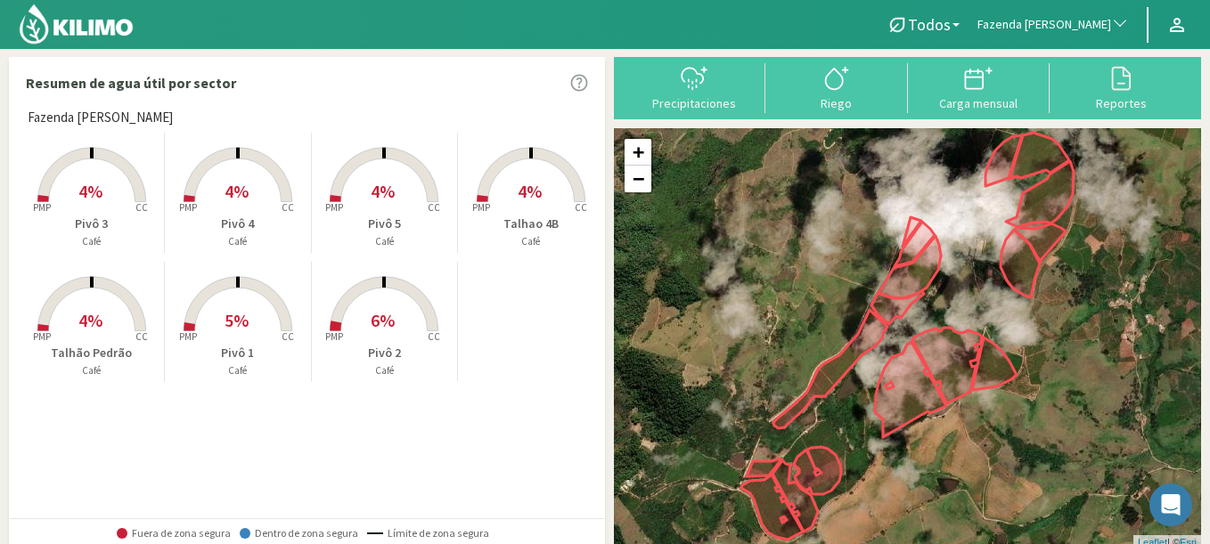
click at [1036, 13] on button "Fazenda [PERSON_NAME]" at bounding box center [1053, 24] width 169 height 39
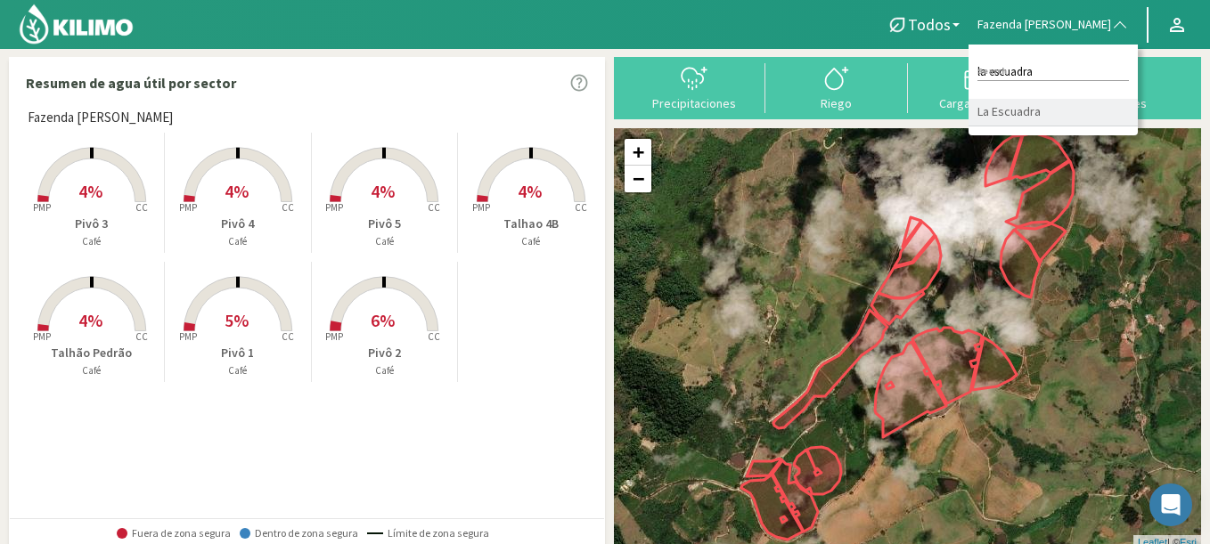
type input "la escuadra"
click at [1087, 114] on li "La Escuadra" at bounding box center [1053, 113] width 169 height 28
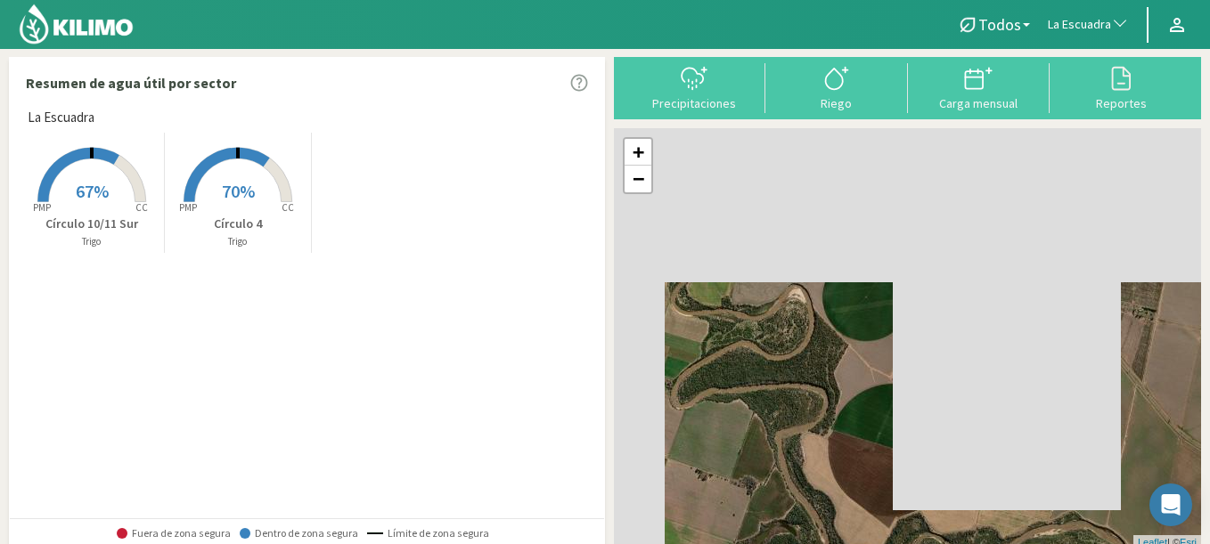
click at [134, 185] on icon at bounding box center [91, 175] width 108 height 54
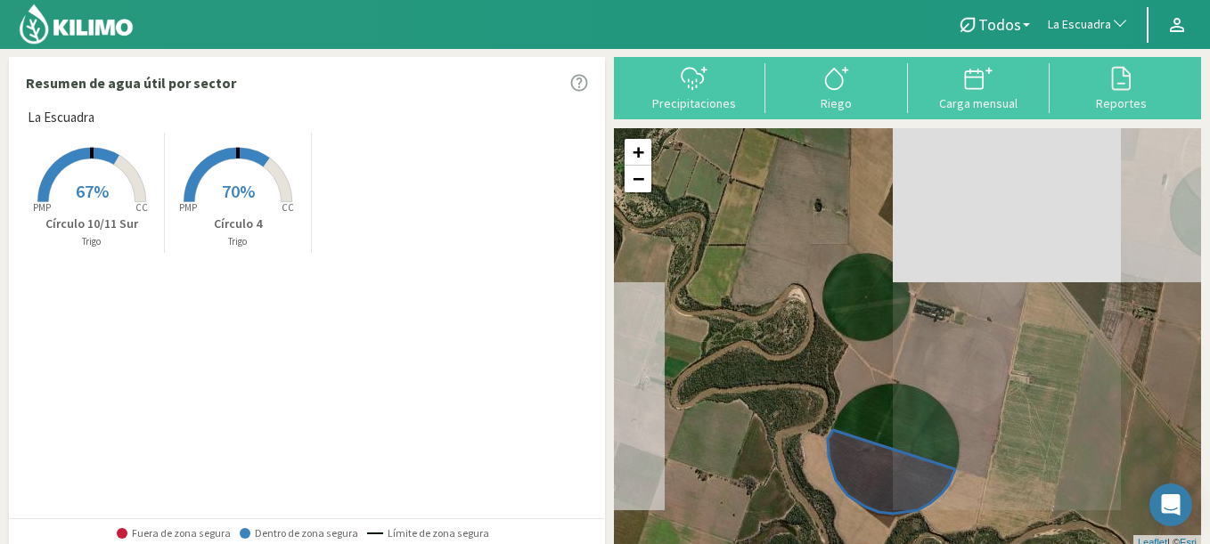
click at [127, 189] on rect at bounding box center [91, 204] width 143 height 143
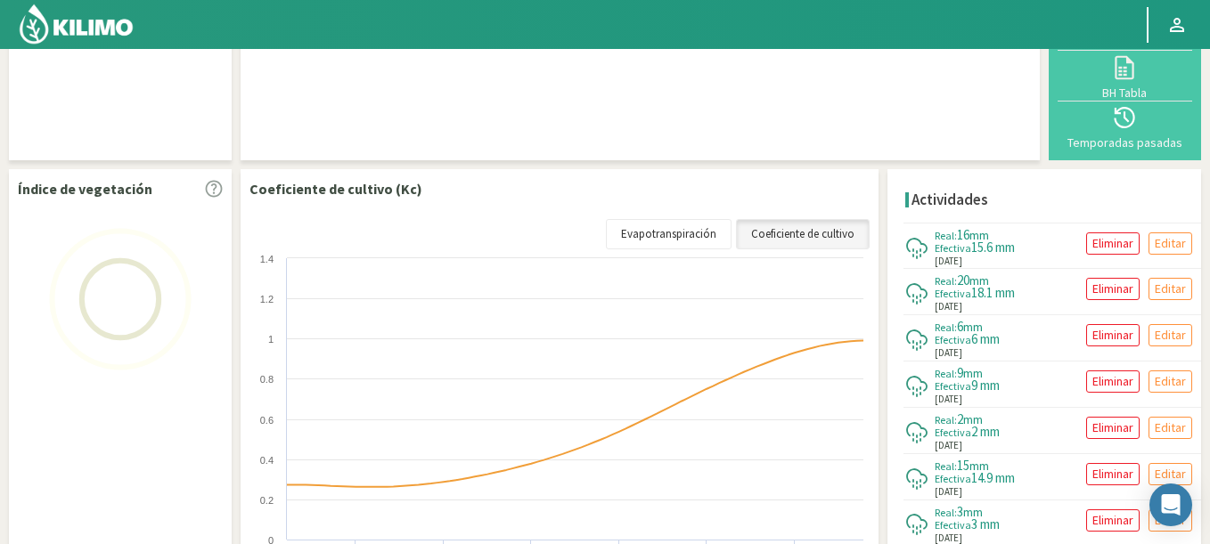
scroll to position [299, 0]
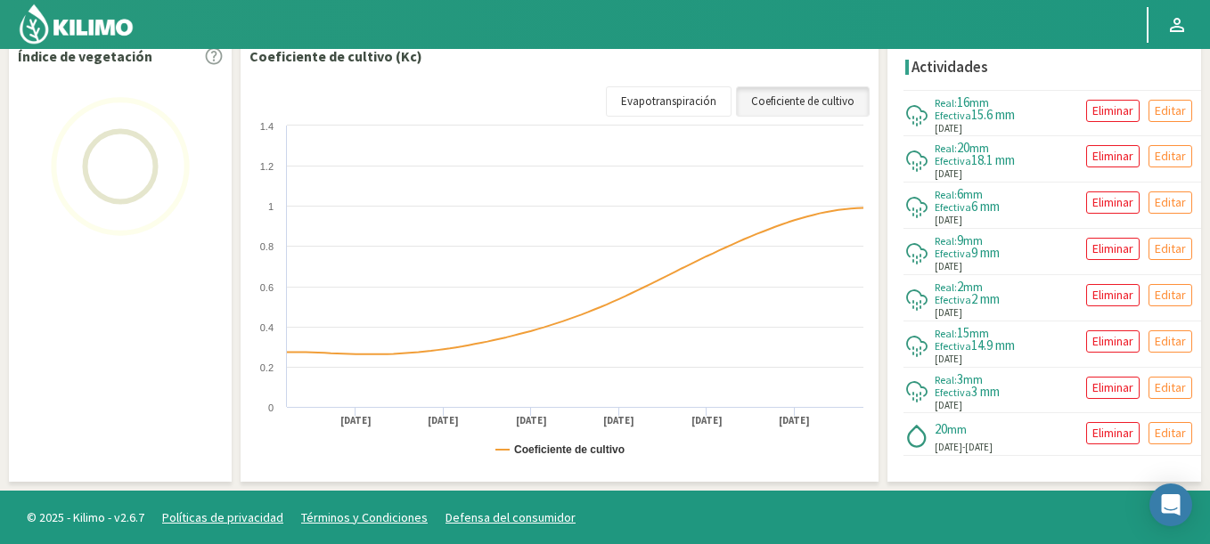
select select "151: Object"
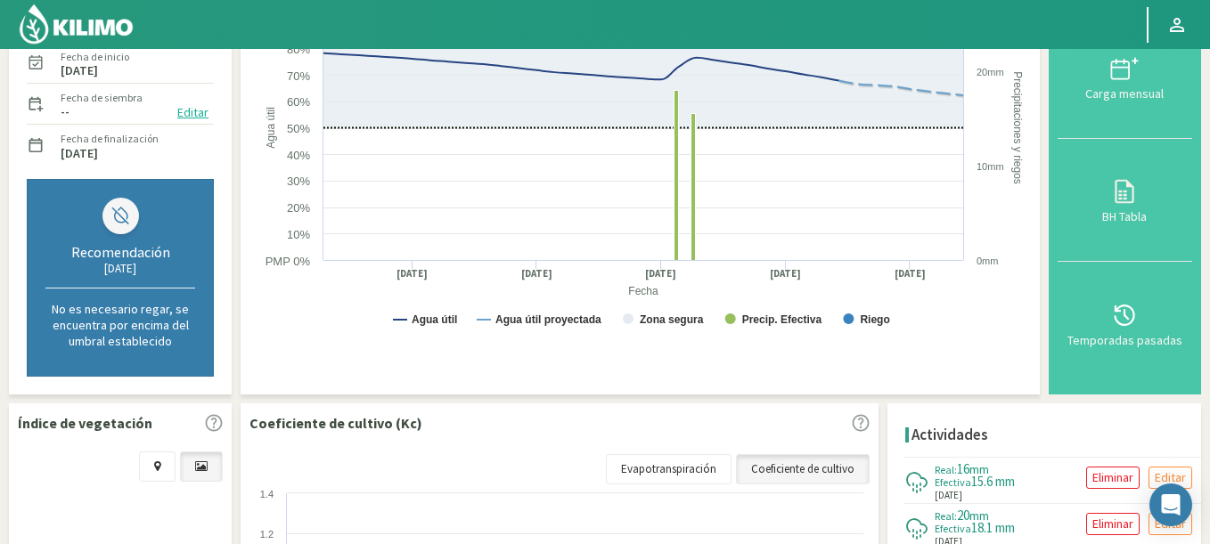
scroll to position [0, 0]
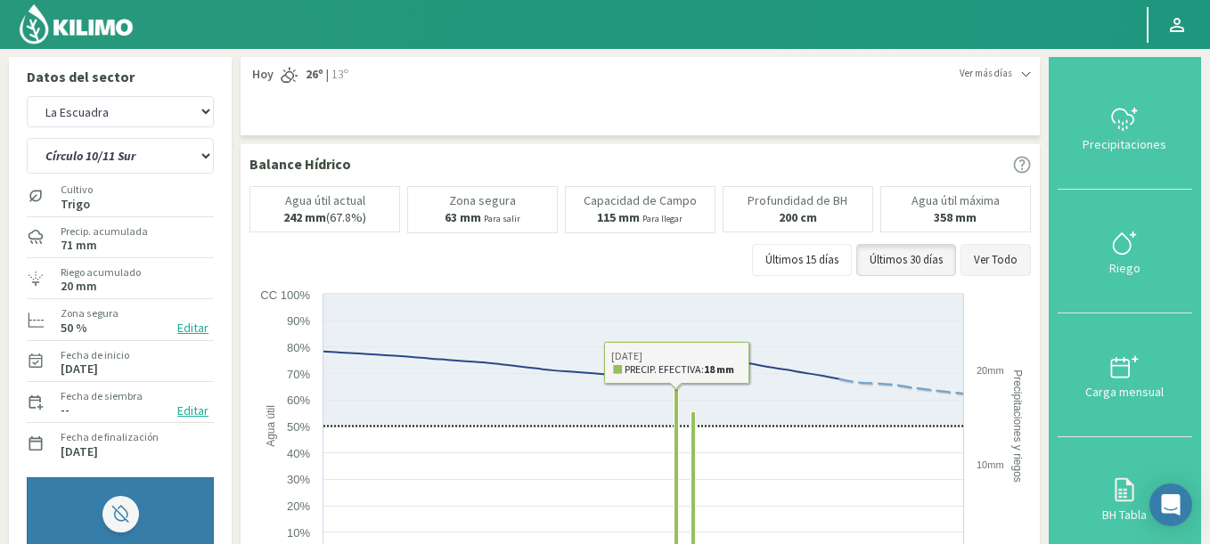
click at [973, 250] on button "Ver Todo" at bounding box center [996, 260] width 70 height 32
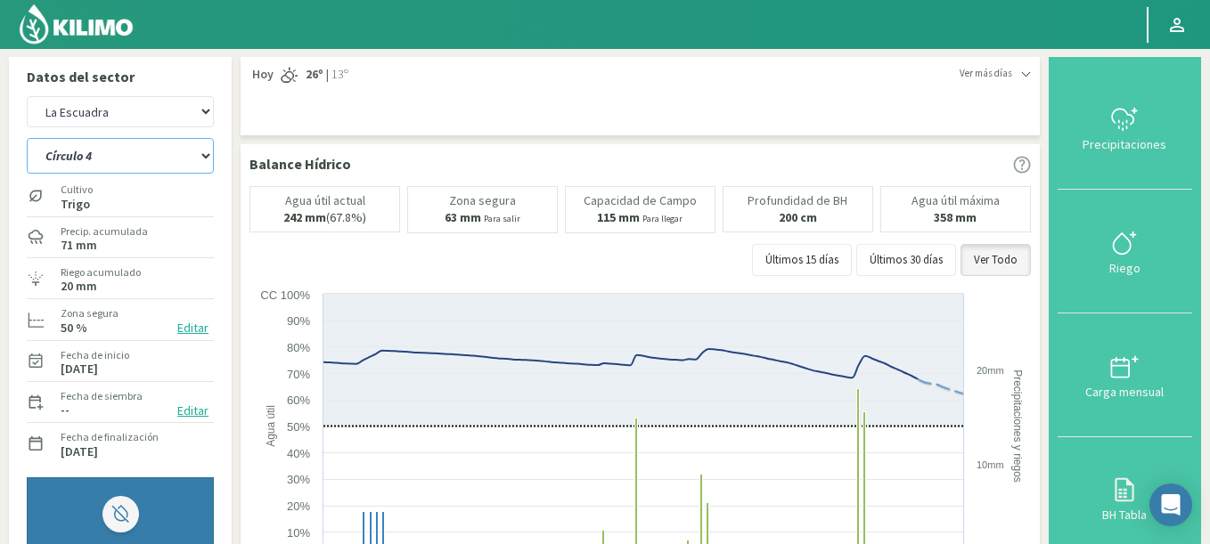
click at [27, 138] on select "Círculo 10/11 Sur Círculo 4" at bounding box center [120, 156] width 187 height 36
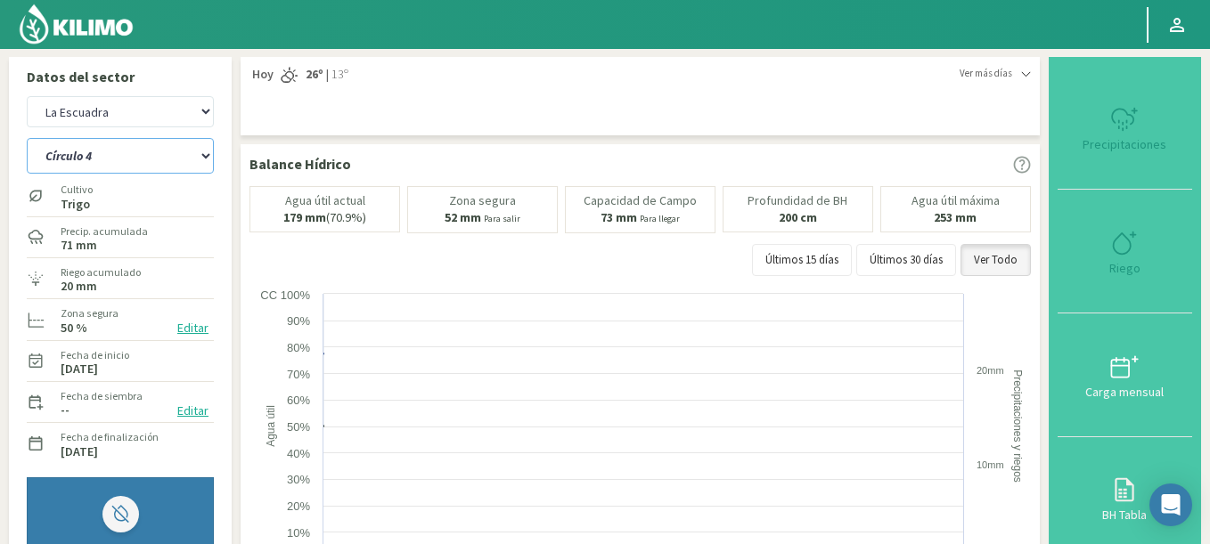
select select "0: Object"
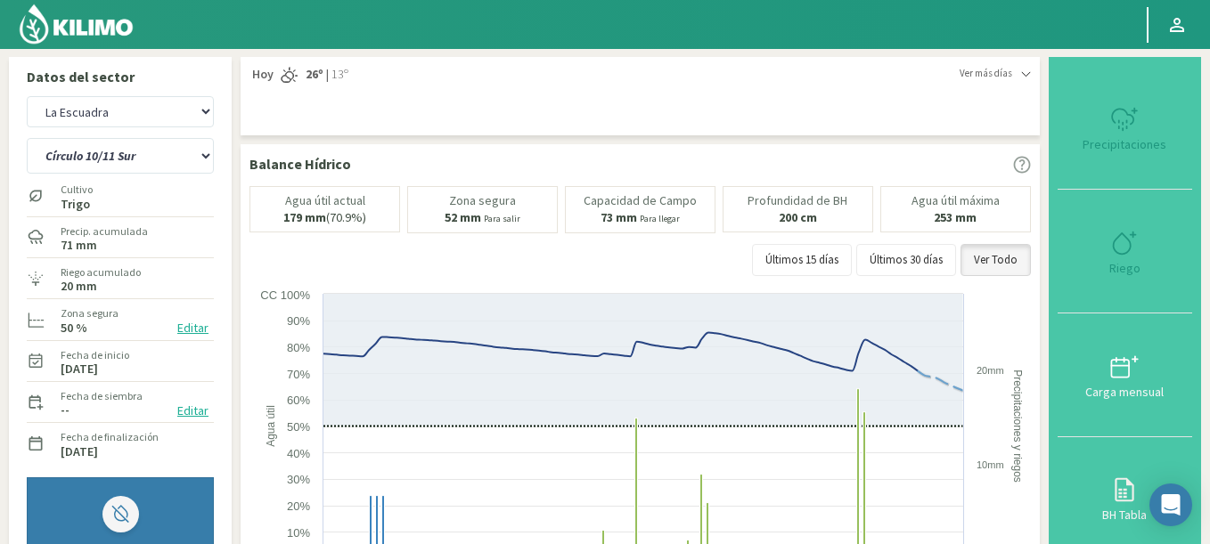
select select "437: Object"
select select "3: Object"
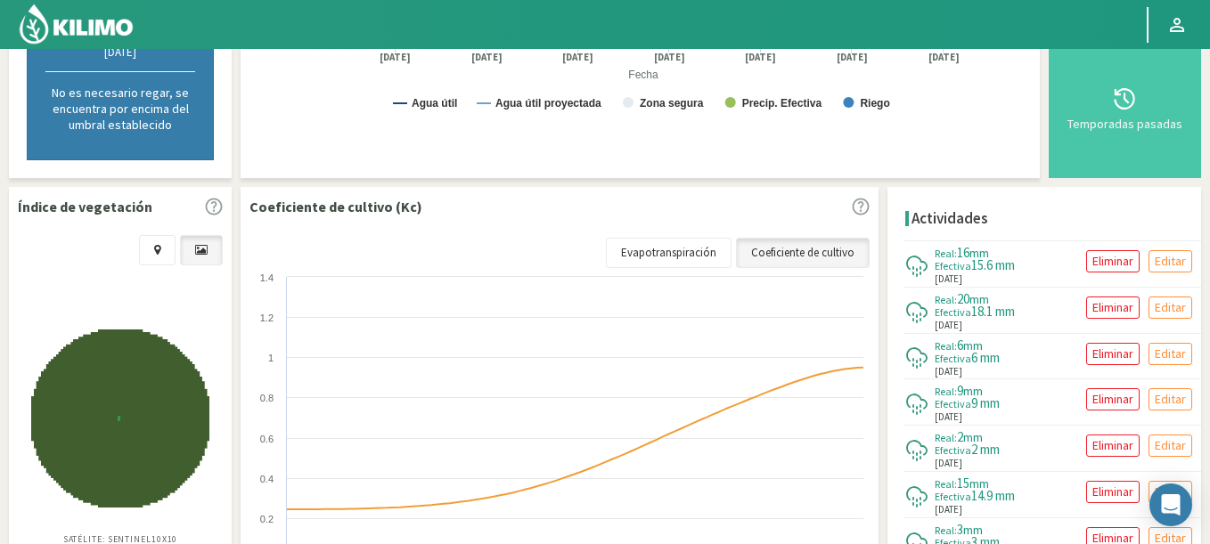
scroll to position [642, 0]
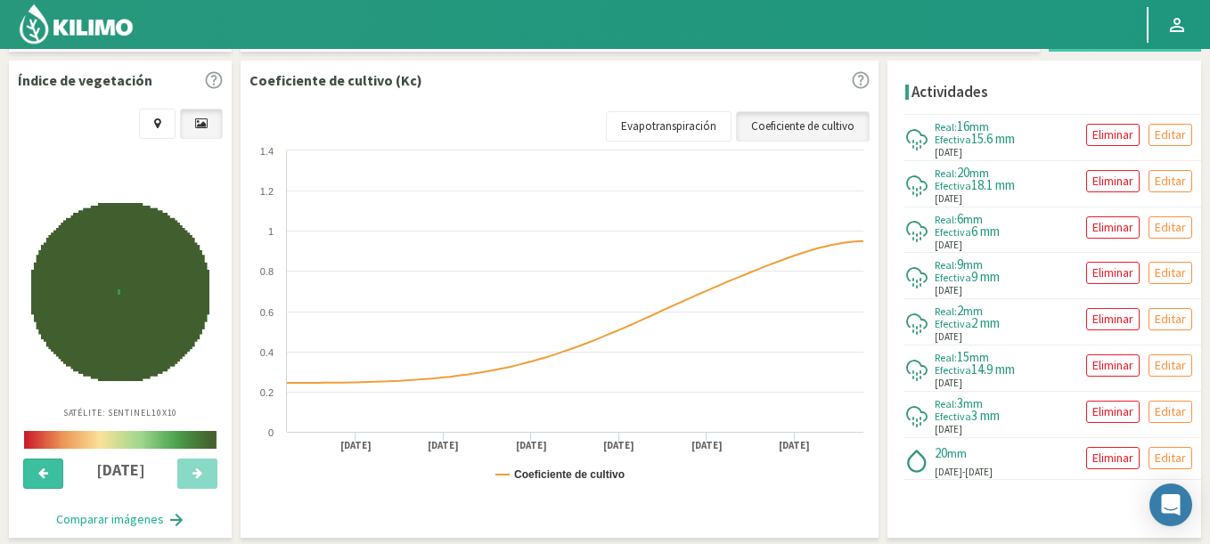
click at [38, 477] on icon at bounding box center [43, 474] width 10 height 12
click at [38, 478] on icon at bounding box center [43, 474] width 10 height 12
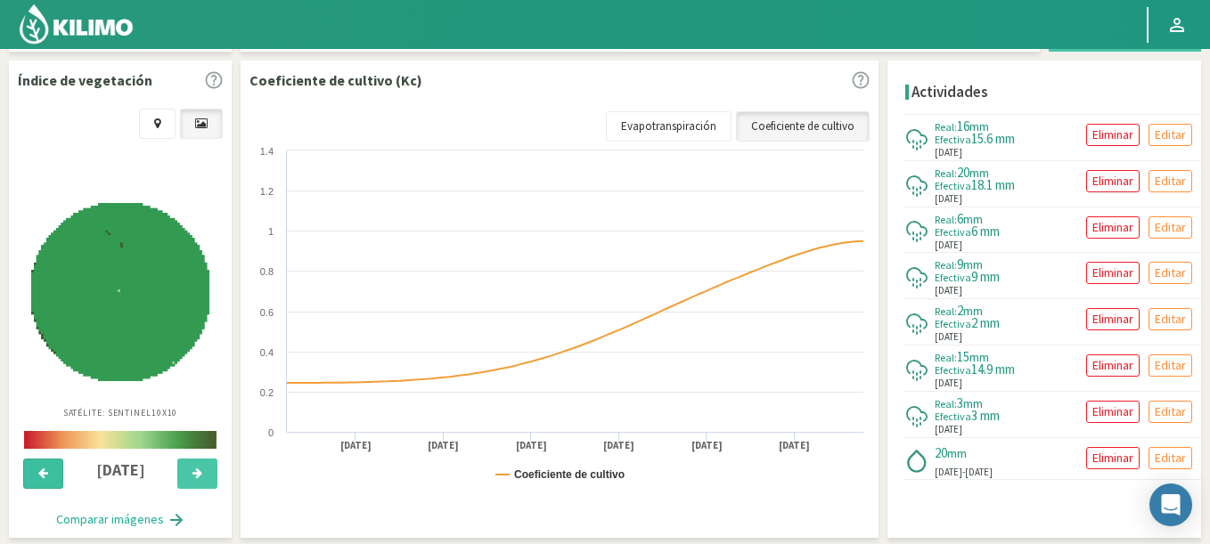
click at [38, 478] on icon at bounding box center [43, 474] width 10 height 12
click at [188, 473] on button at bounding box center [197, 474] width 40 height 30
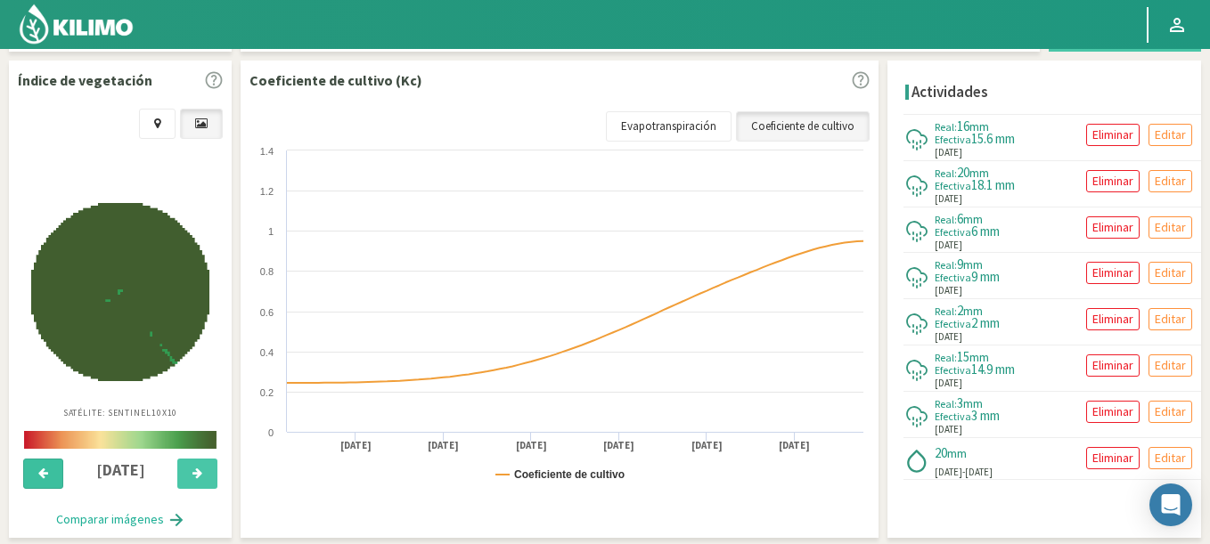
click at [45, 476] on icon at bounding box center [43, 474] width 10 height 12
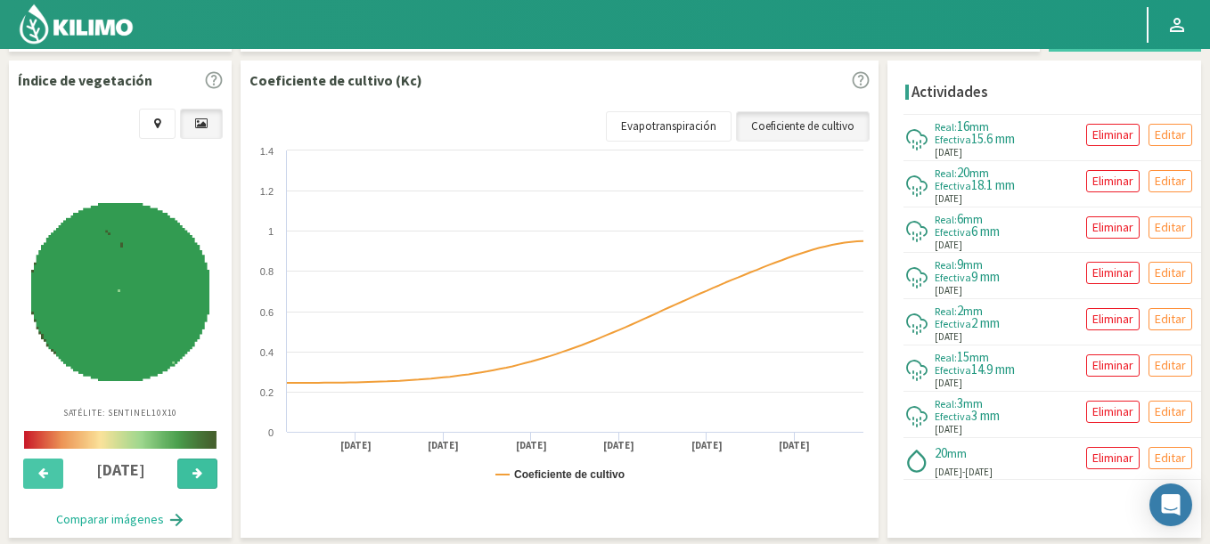
click at [204, 467] on button at bounding box center [197, 474] width 40 height 30
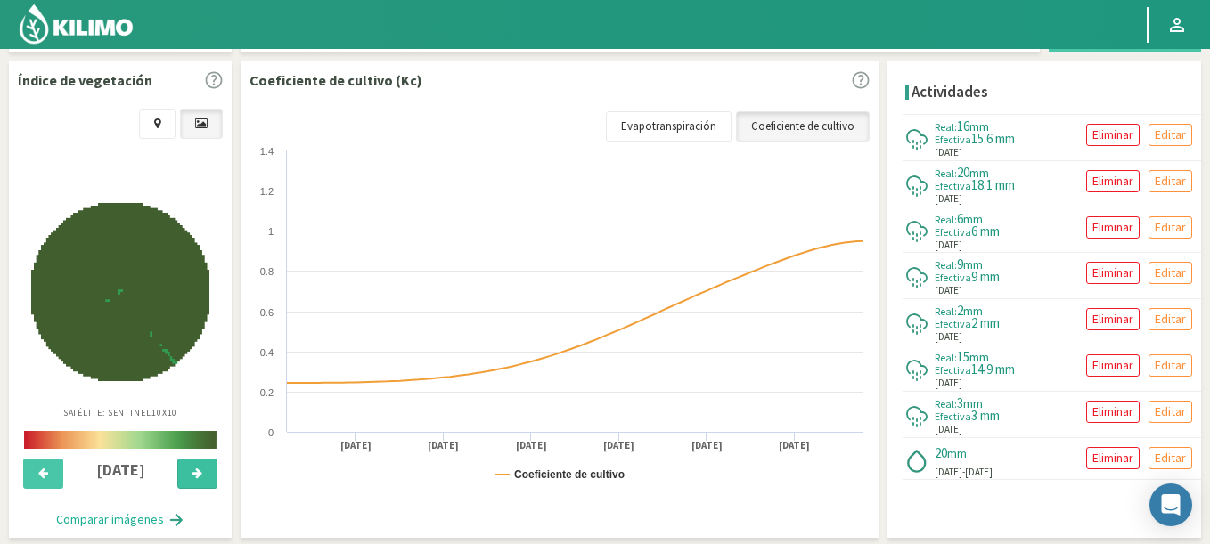
click at [204, 467] on button at bounding box center [197, 474] width 40 height 30
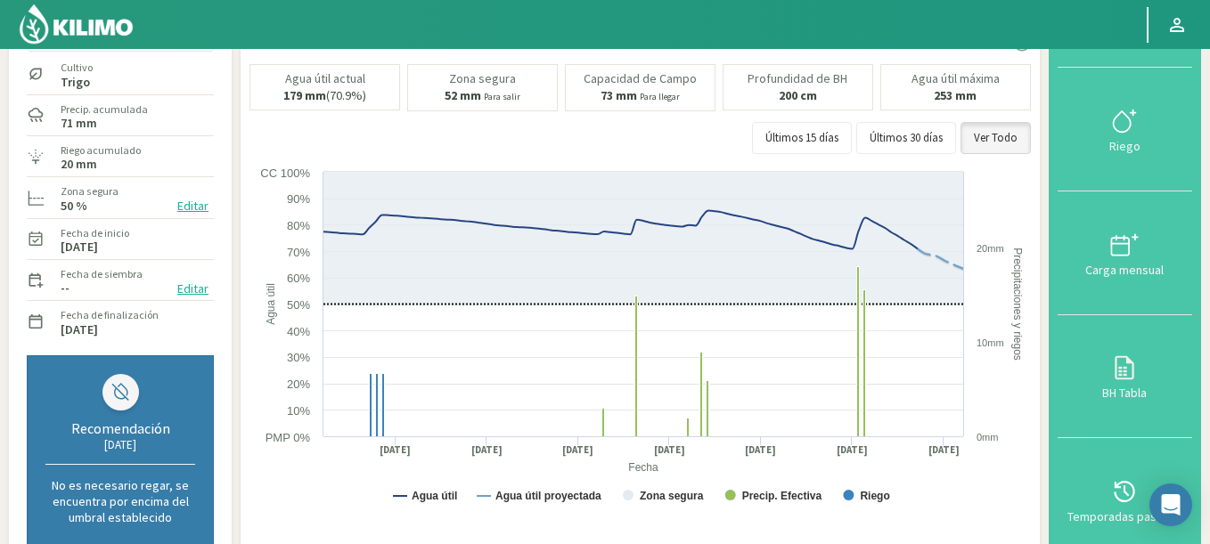
scroll to position [0, 0]
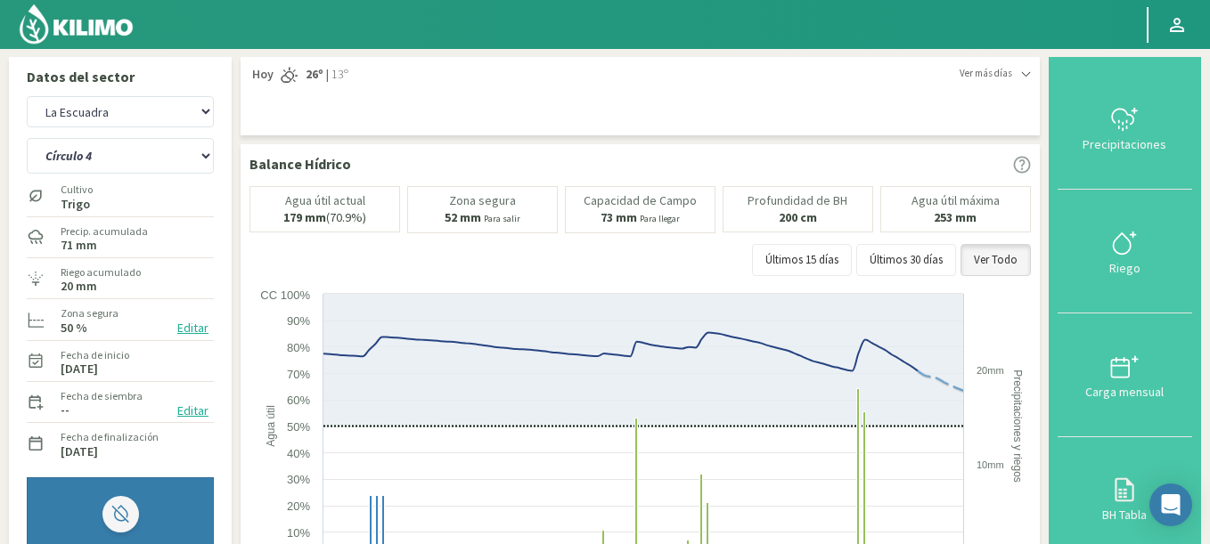
click at [93, 25] on img at bounding box center [76, 24] width 117 height 43
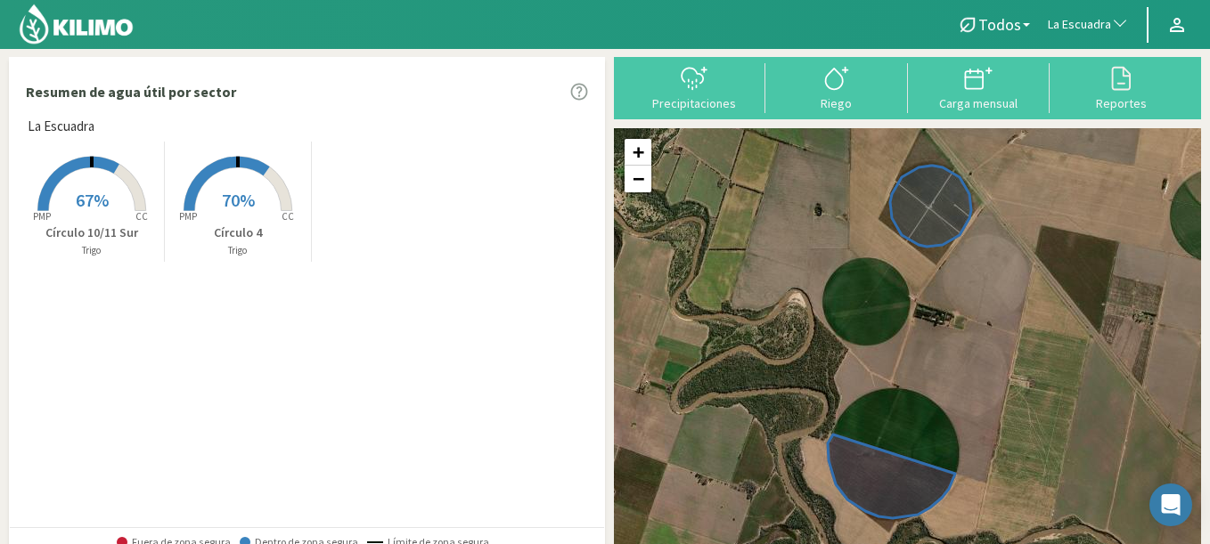
click at [1068, 22] on span "La Escuadra" at bounding box center [1079, 25] width 63 height 18
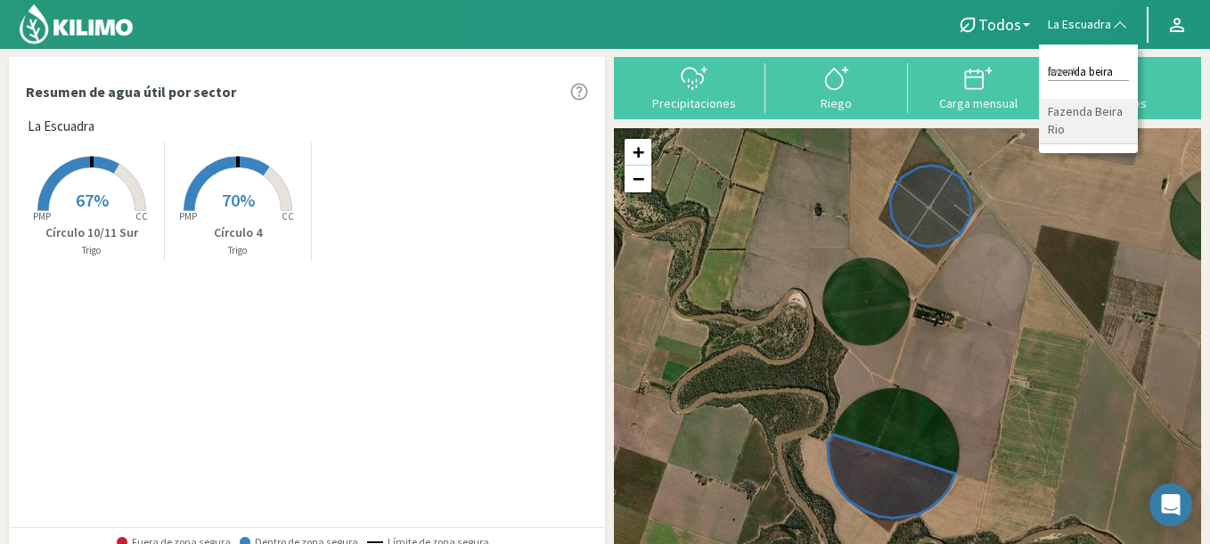
type input "fazenda beira"
click at [1073, 126] on li "Fazenda Beira Rio" at bounding box center [1088, 121] width 99 height 45
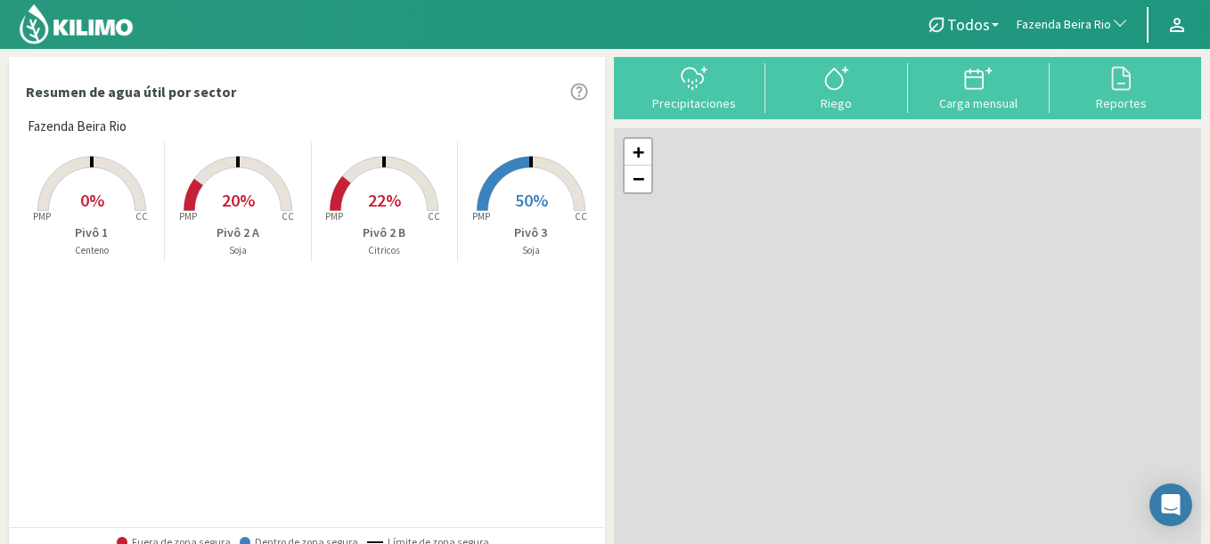
click at [495, 215] on rect at bounding box center [531, 213] width 143 height 143
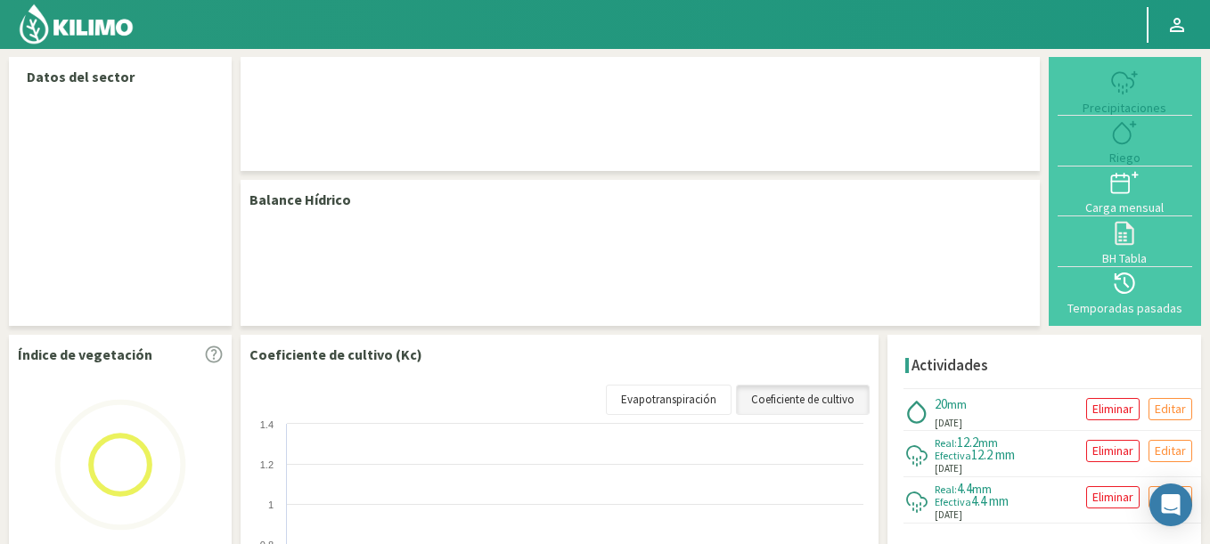
select select "103: Object"
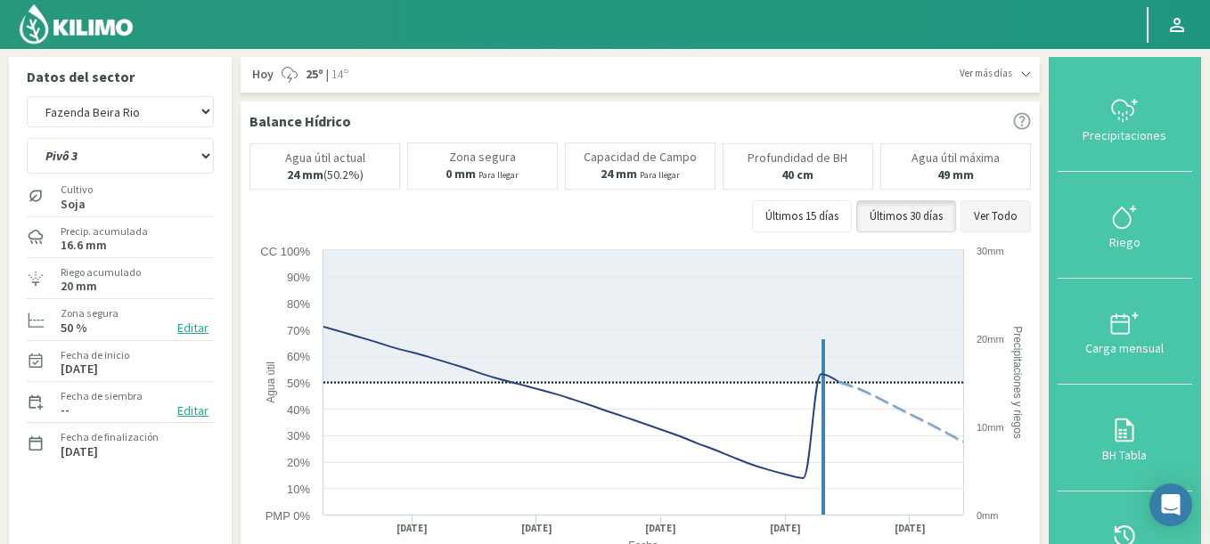
click at [1008, 205] on button "Ver Todo" at bounding box center [996, 216] width 70 height 32
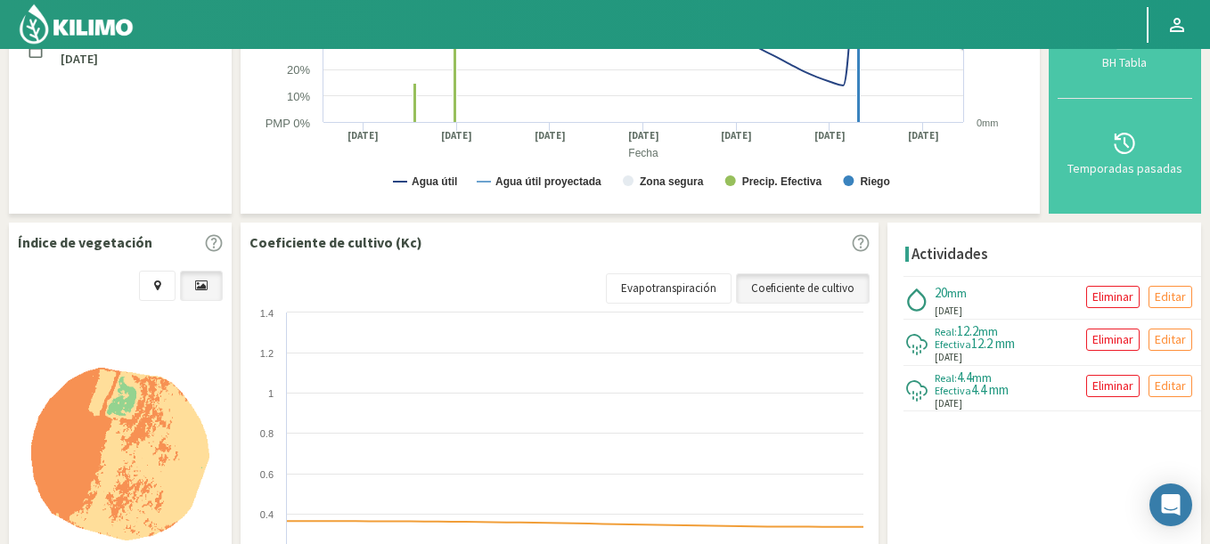
scroll to position [535, 0]
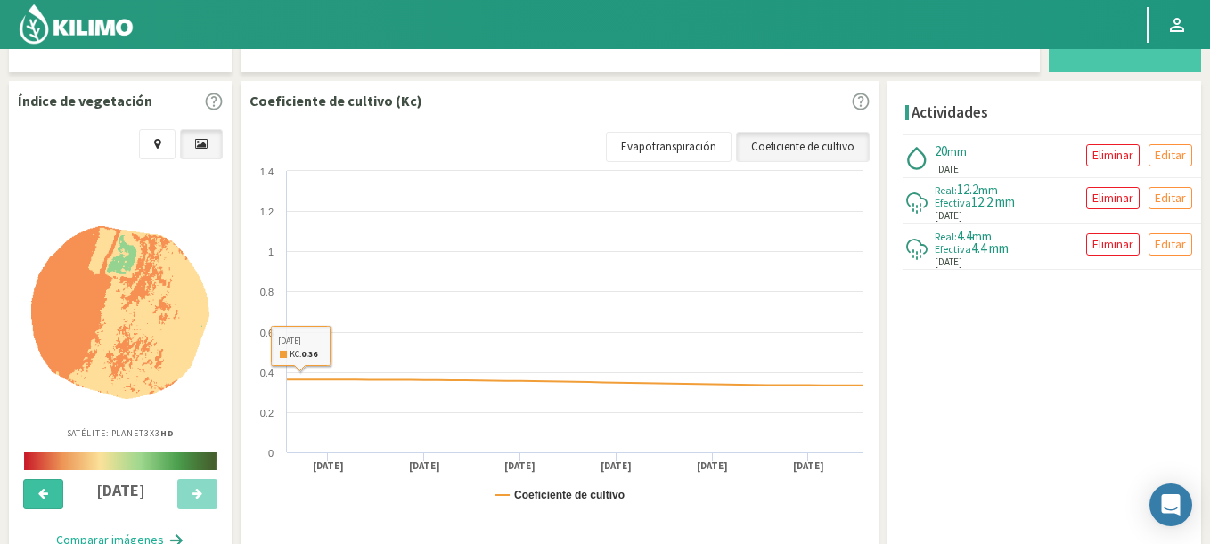
click at [35, 488] on button at bounding box center [43, 494] width 40 height 30
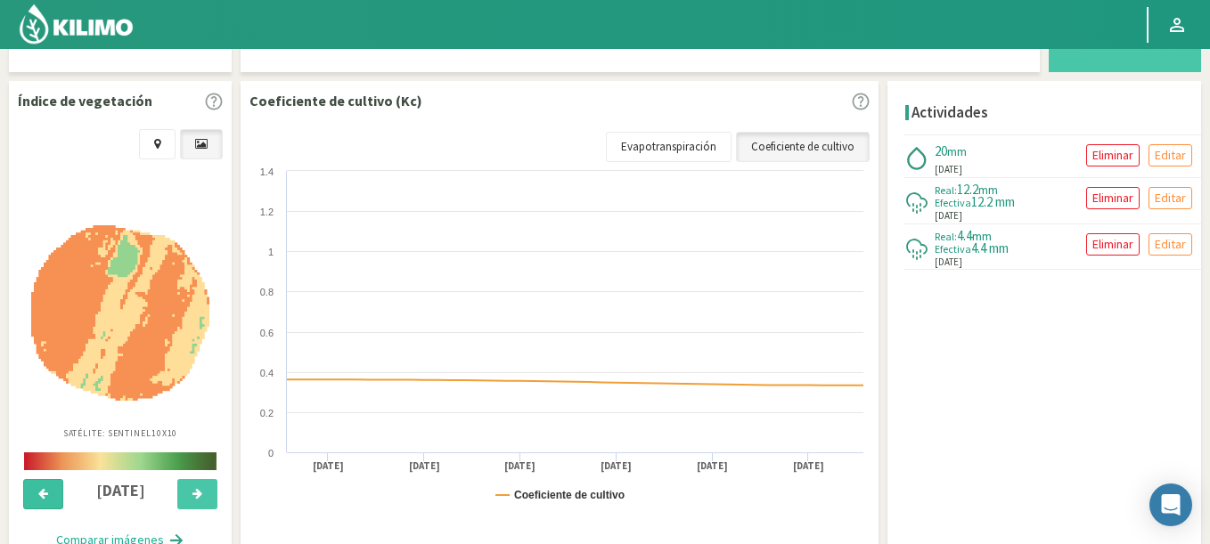
click at [35, 488] on button at bounding box center [43, 494] width 40 height 30
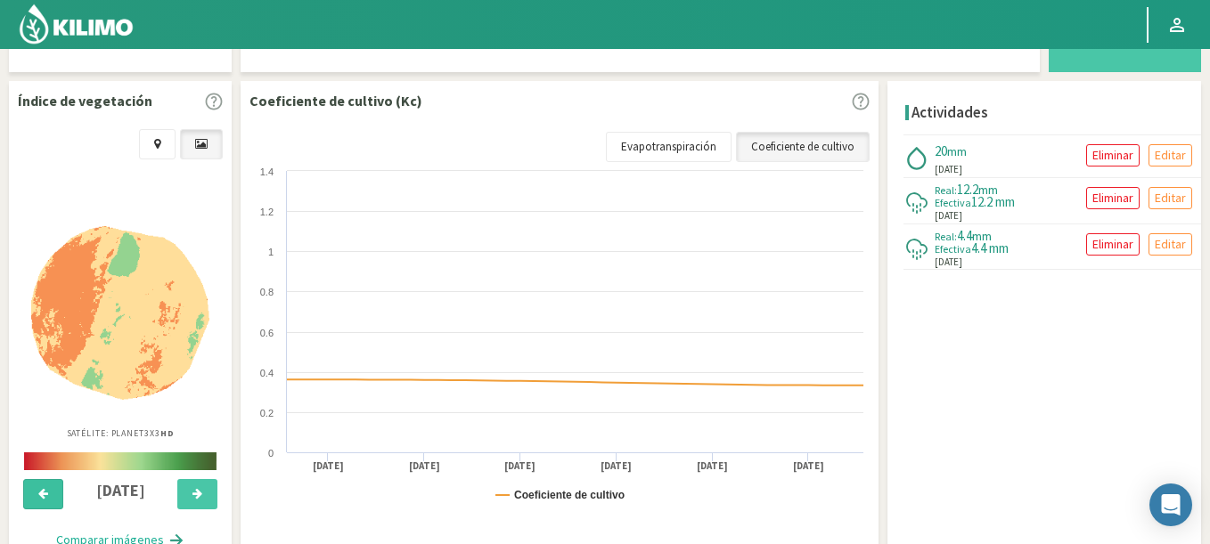
click at [35, 488] on button at bounding box center [43, 494] width 40 height 30
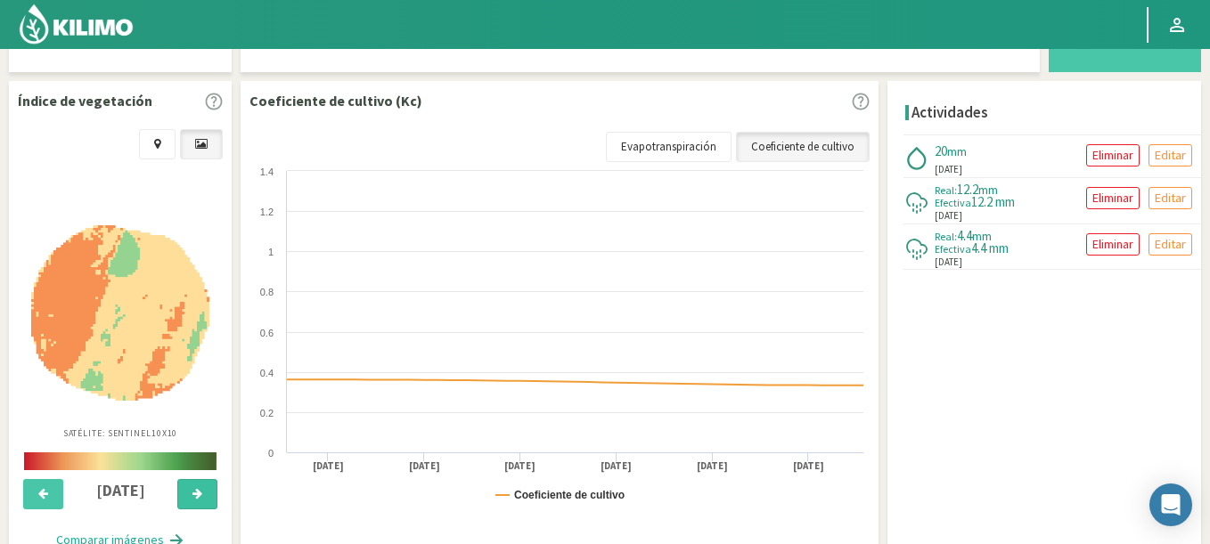
click at [195, 500] on button at bounding box center [197, 494] width 40 height 30
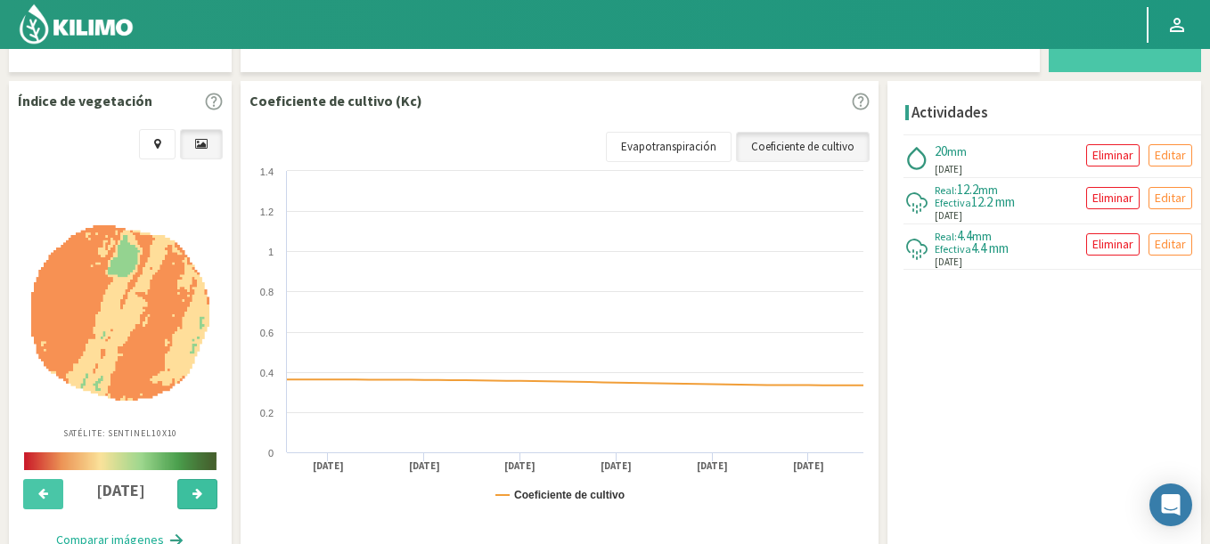
click at [195, 500] on button at bounding box center [197, 494] width 40 height 30
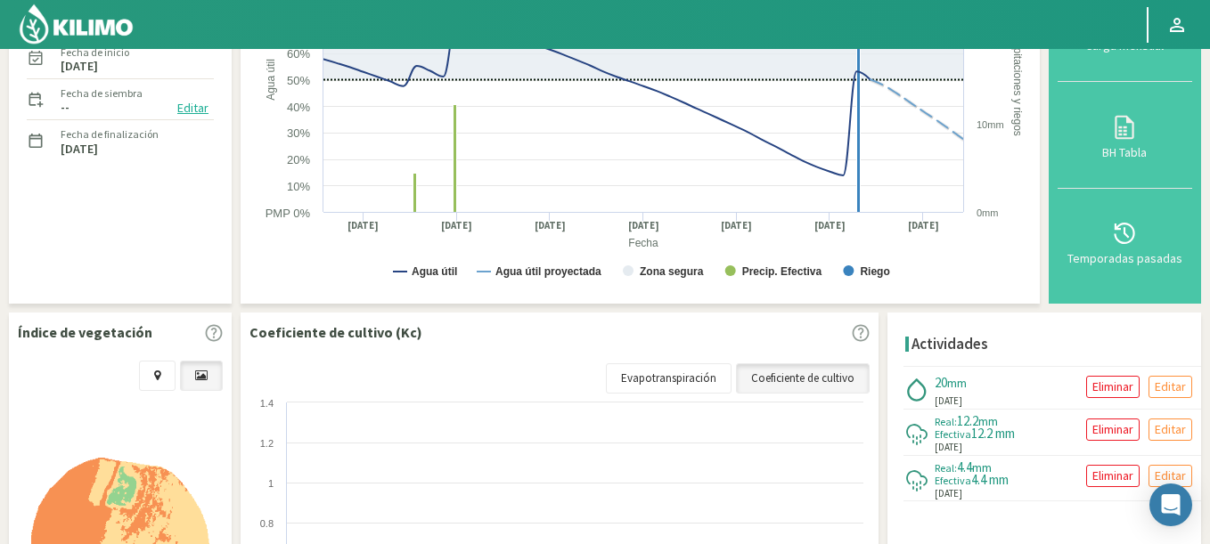
scroll to position [0, 0]
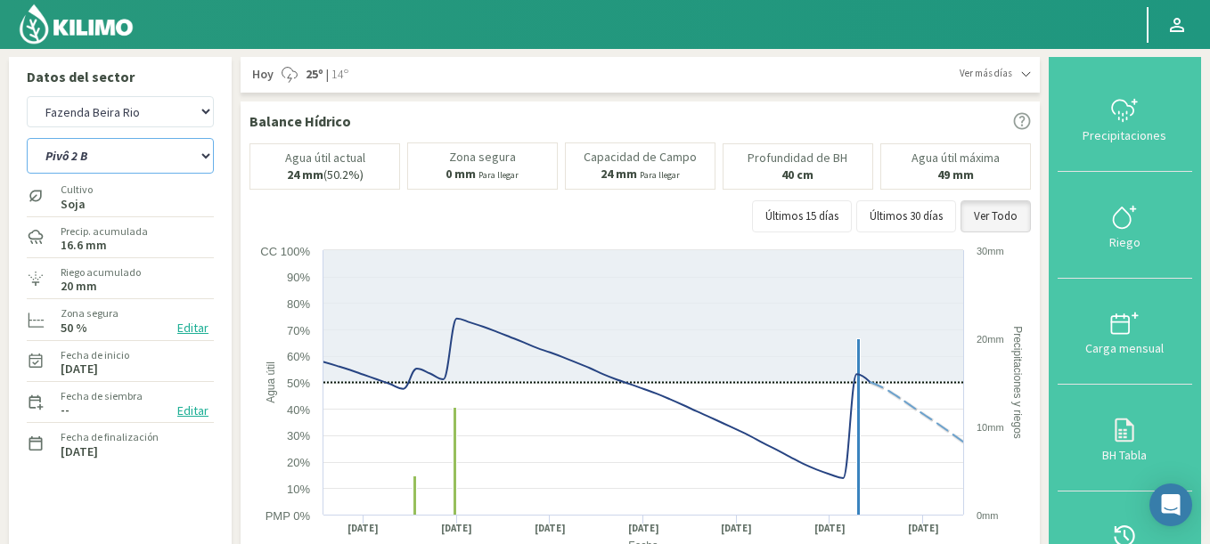
click at [27, 138] on select "Pivô 1 Pivô 2 A Pivô 2 B Pivô 3" at bounding box center [120, 156] width 187 height 36
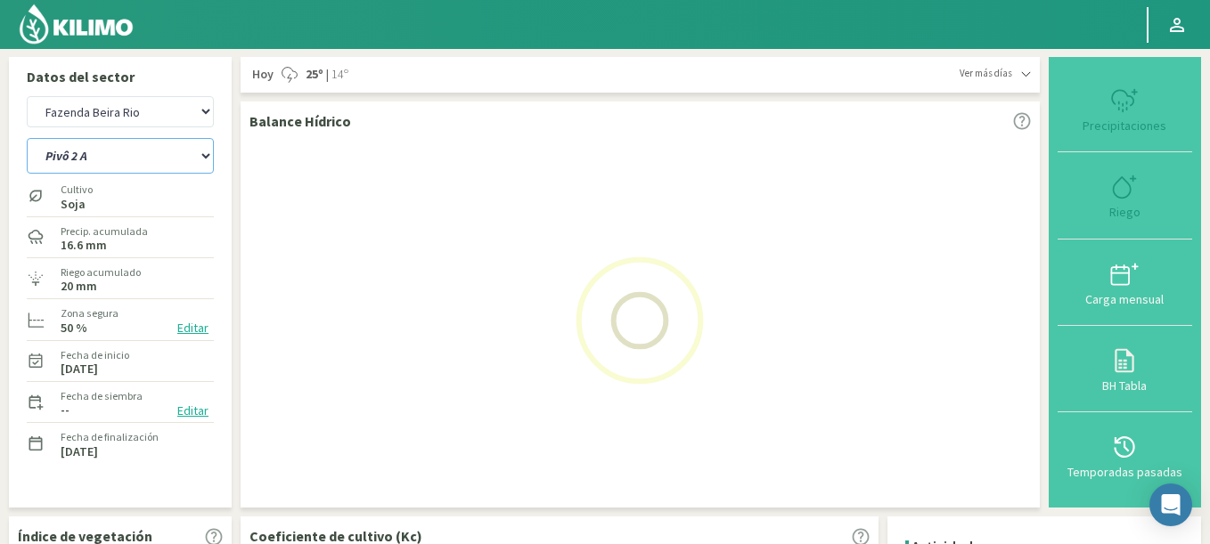
click at [27, 138] on select "Pivô 1 Pivô 2 A Pivô 2 B Pivô 3" at bounding box center [120, 156] width 187 height 36
select select "3: Object"
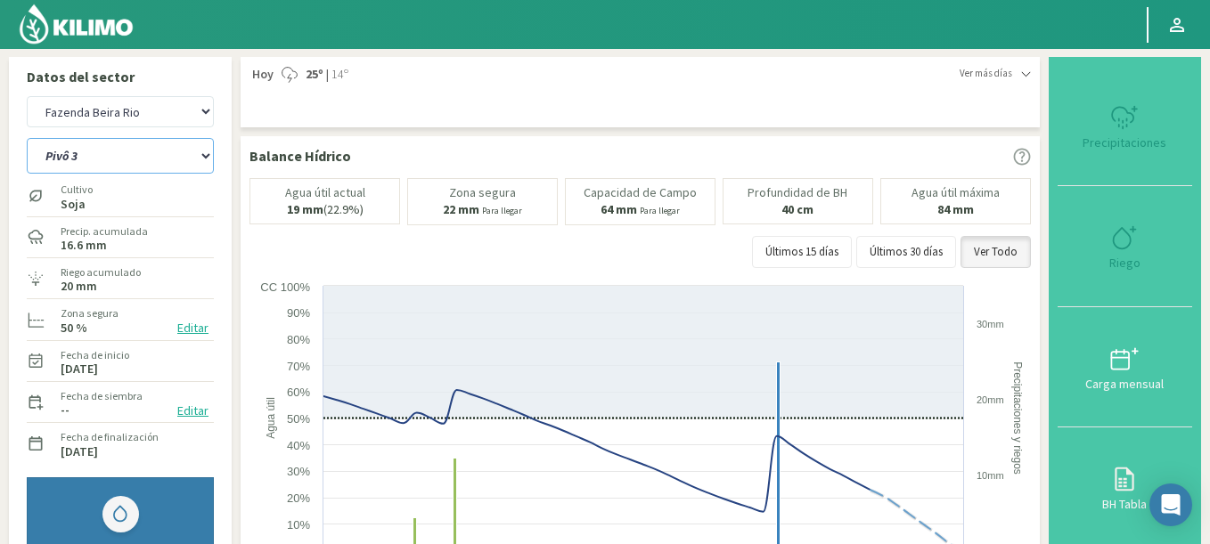
select select "389: Object"
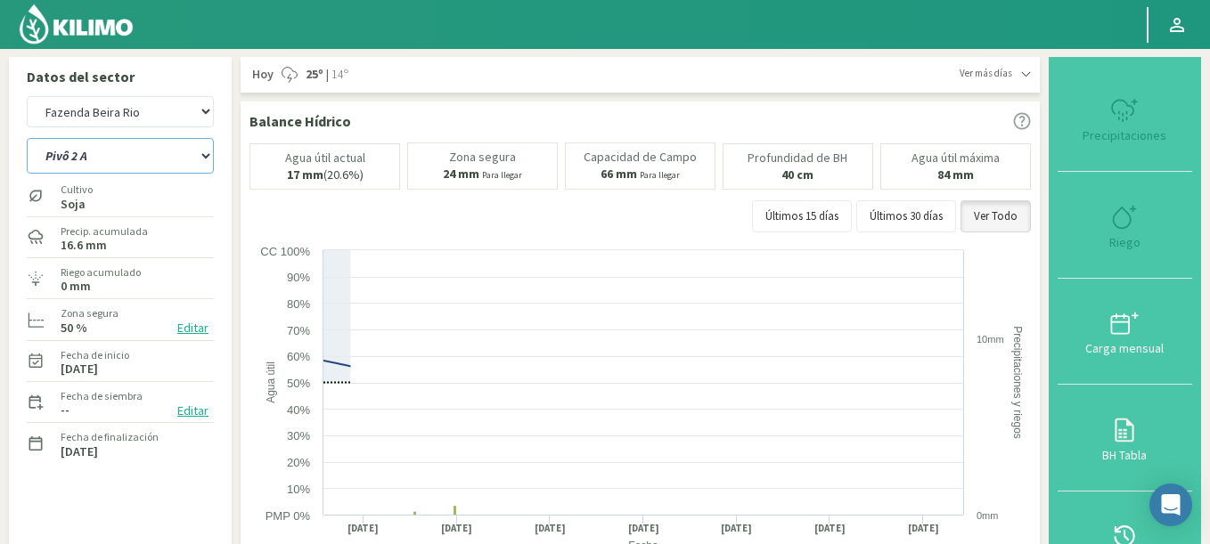
select select "4: Object"
click at [27, 138] on select "Pivô 1 Pivô 2 A Pivô 2 B Pivô 3" at bounding box center [120, 156] width 187 height 36
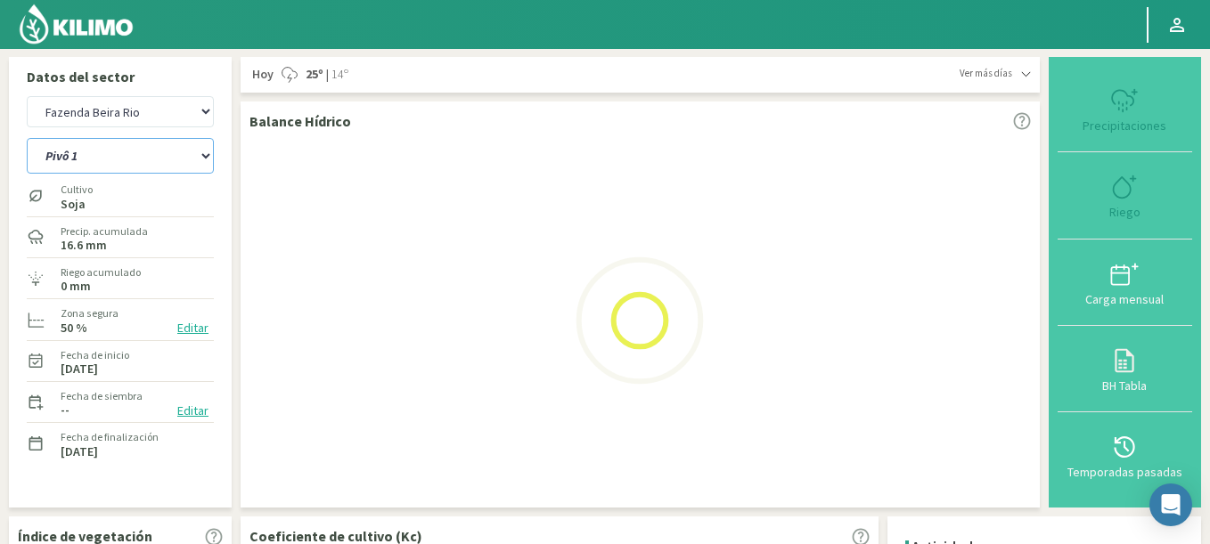
select select "675: Object"
select select "8: Object"
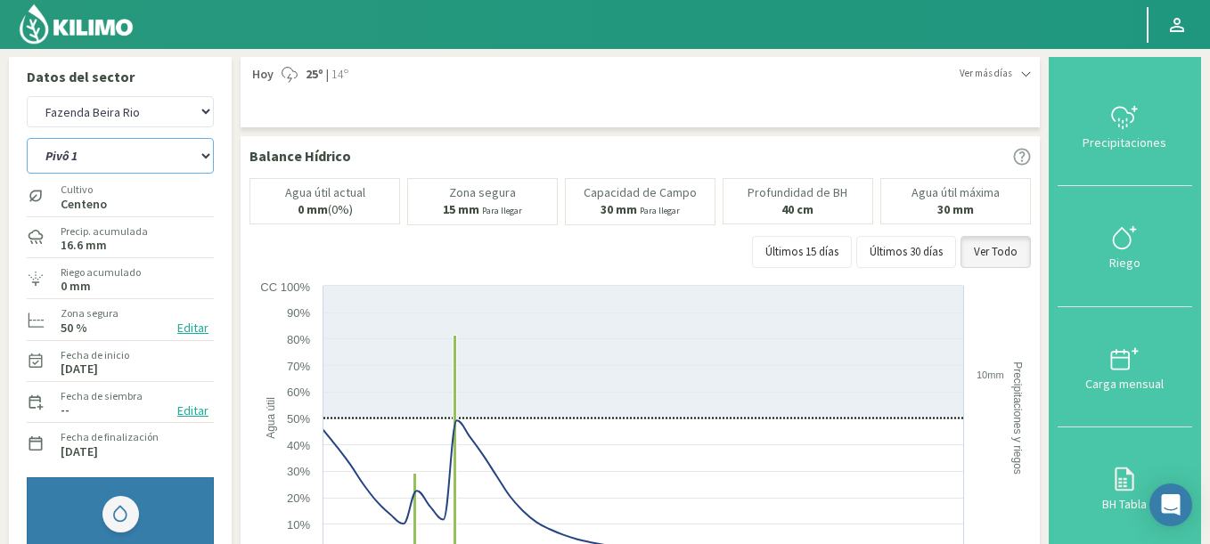
select select "961: Object"
click at [27, 138] on select "Pivô 1 Pivô 2 A Pivô 2 B Pivô 3" at bounding box center [120, 156] width 187 height 36
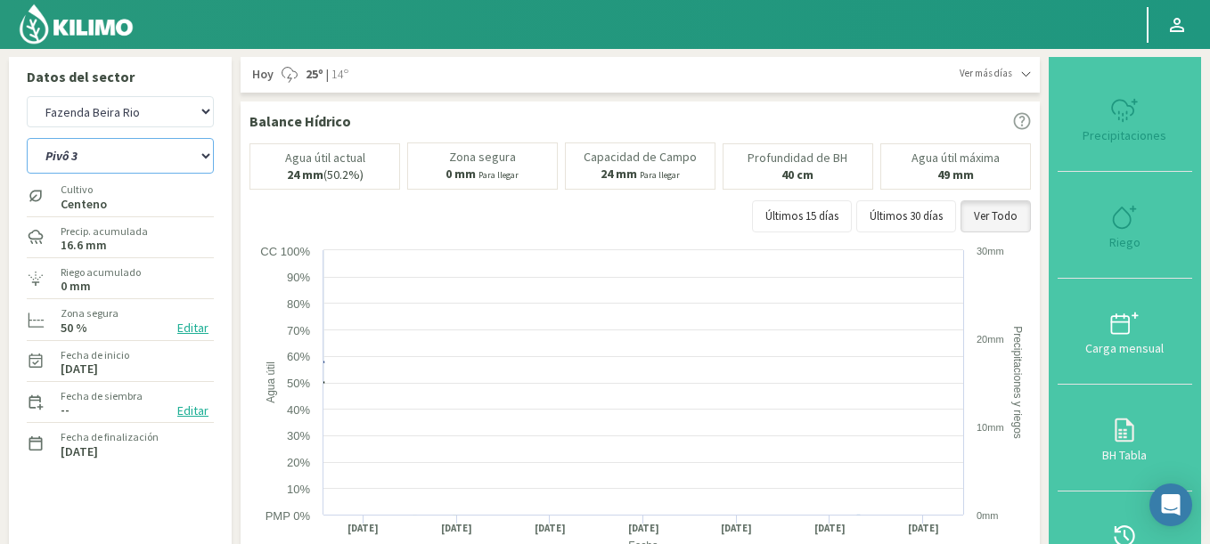
select select "12: Object"
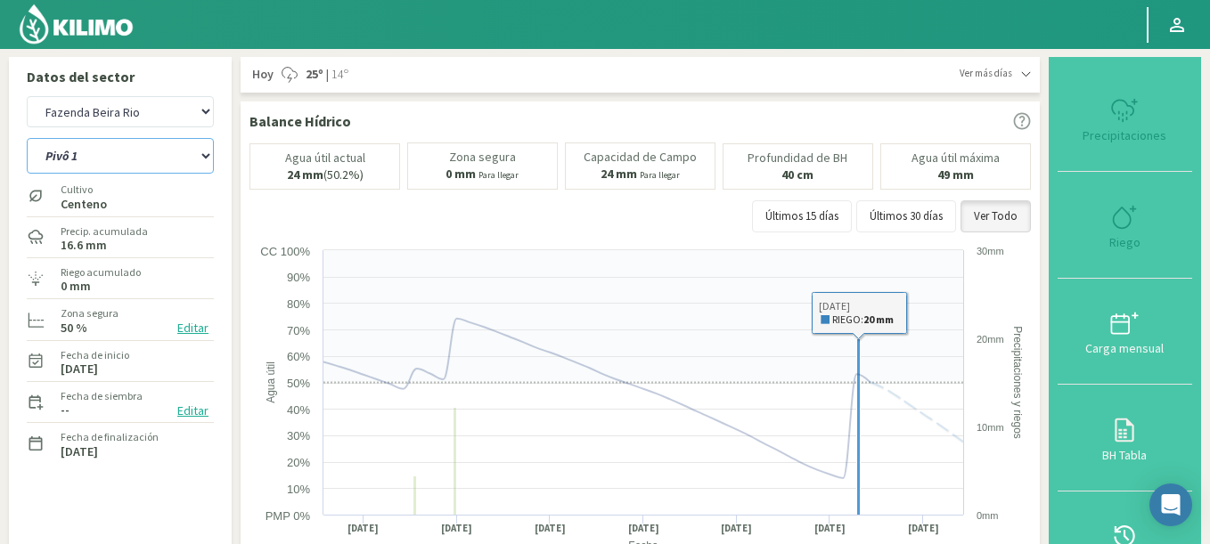
select select "1247: Object"
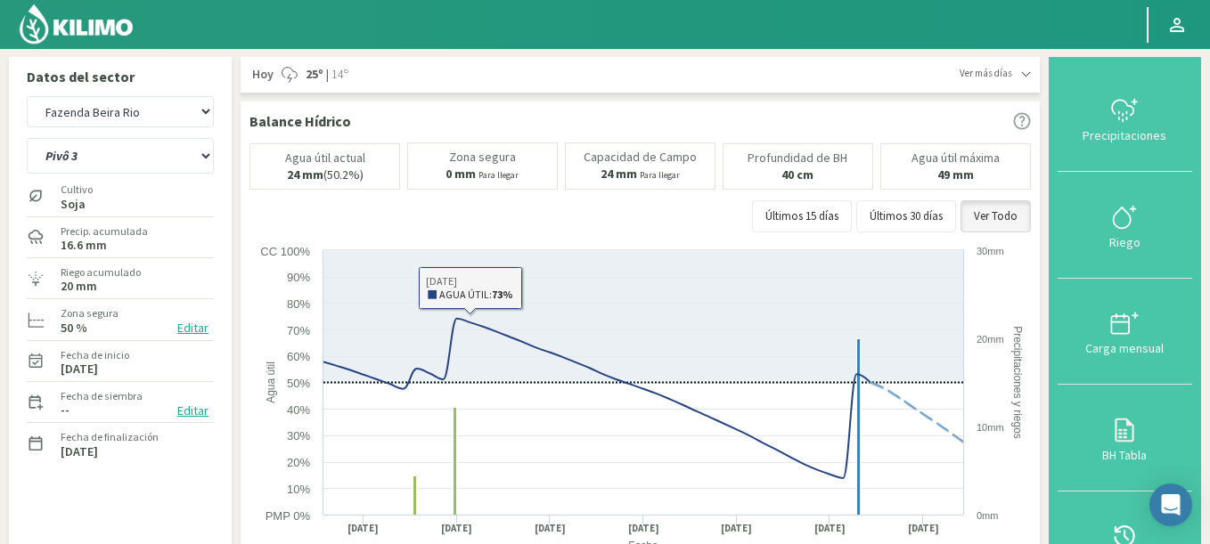
click at [245, 154] on div "Balance Hídrico Agua útil actual 24 mm (50.2%) [PERSON_NAME] 0 mm Para llegar C…" at bounding box center [640, 354] width 799 height 505
click at [27, 138] on select "Pivô 1 Pivô 2 A Pivô 2 B Pivô 3" at bounding box center [120, 156] width 187 height 36
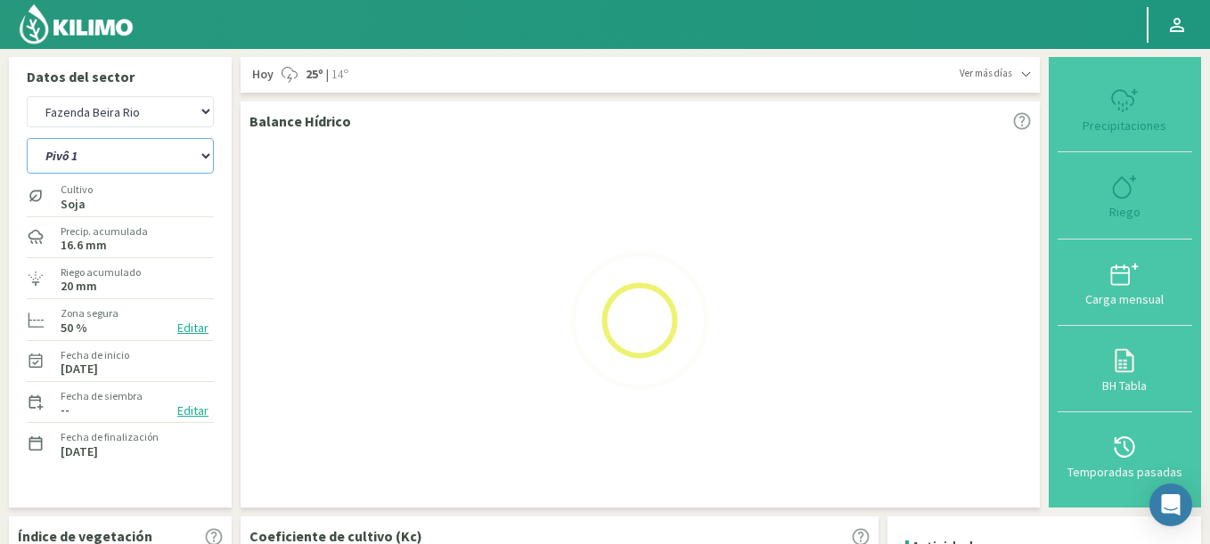
select select "19: Object"
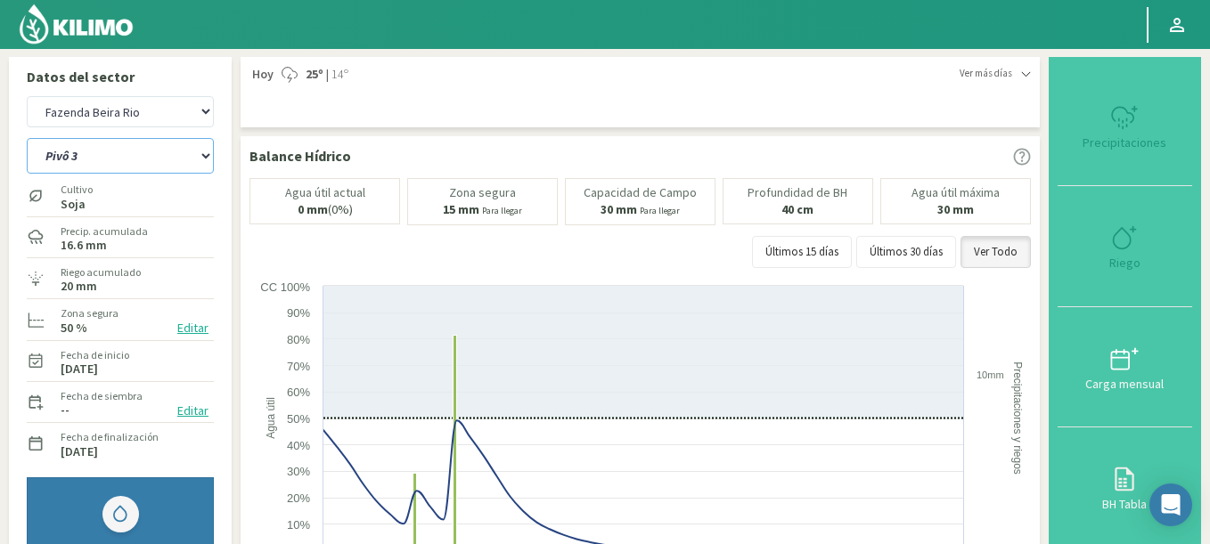
select select "1533: Object"
click at [27, 138] on select "Pivô 1 Pivô 2 A Pivô 2 B Pivô 3" at bounding box center [120, 156] width 187 height 36
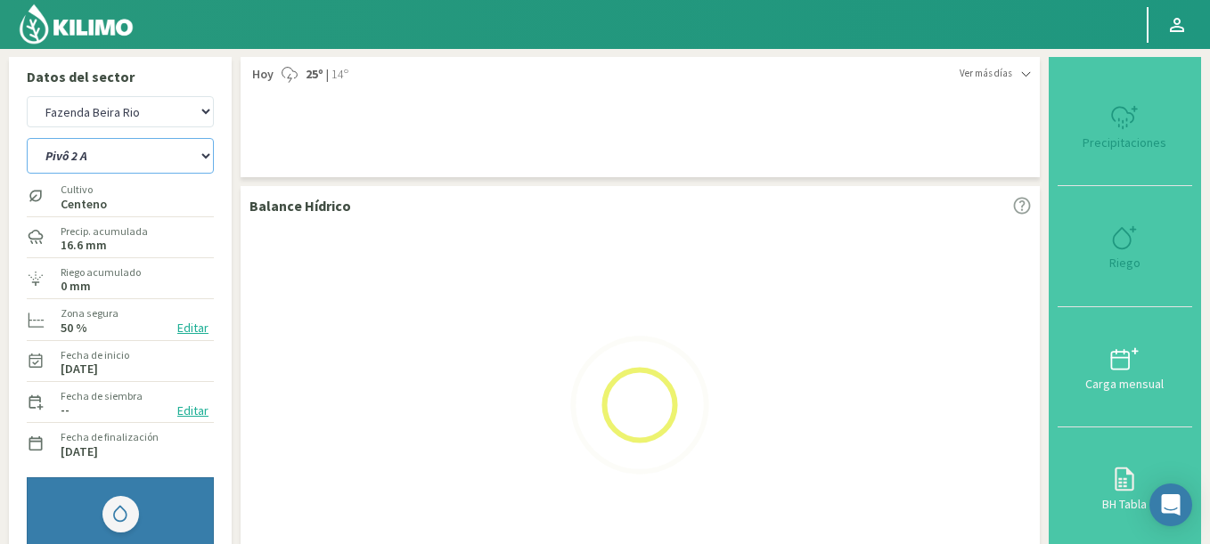
select select "20: Object"
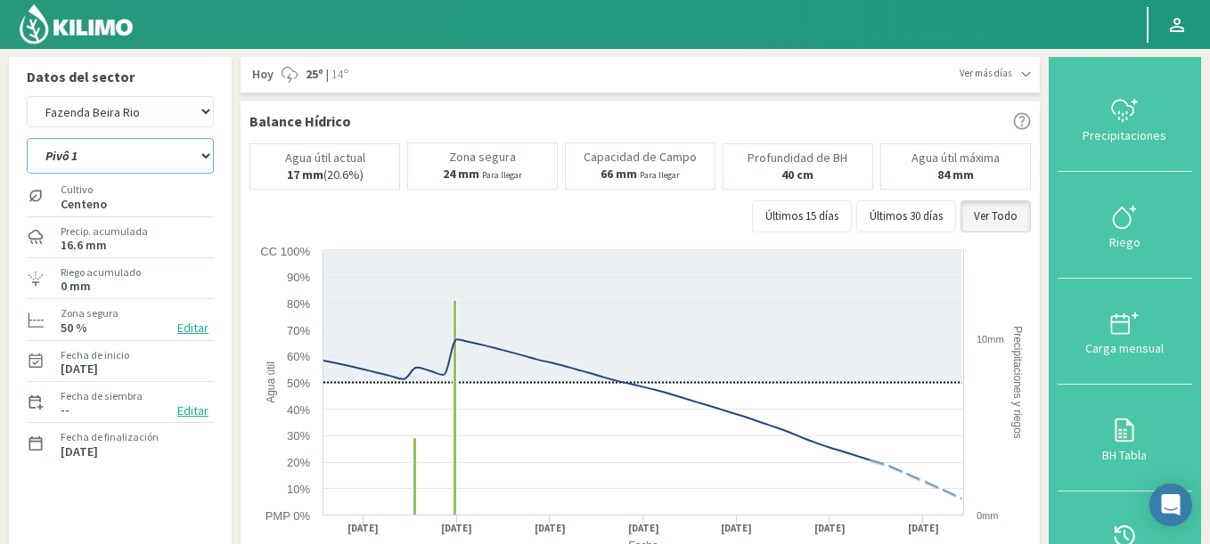
select select "1819: Object"
click at [27, 138] on select "Pivô 1 Pivô 2 A Pivô 2 B Pivô 3" at bounding box center [120, 156] width 187 height 36
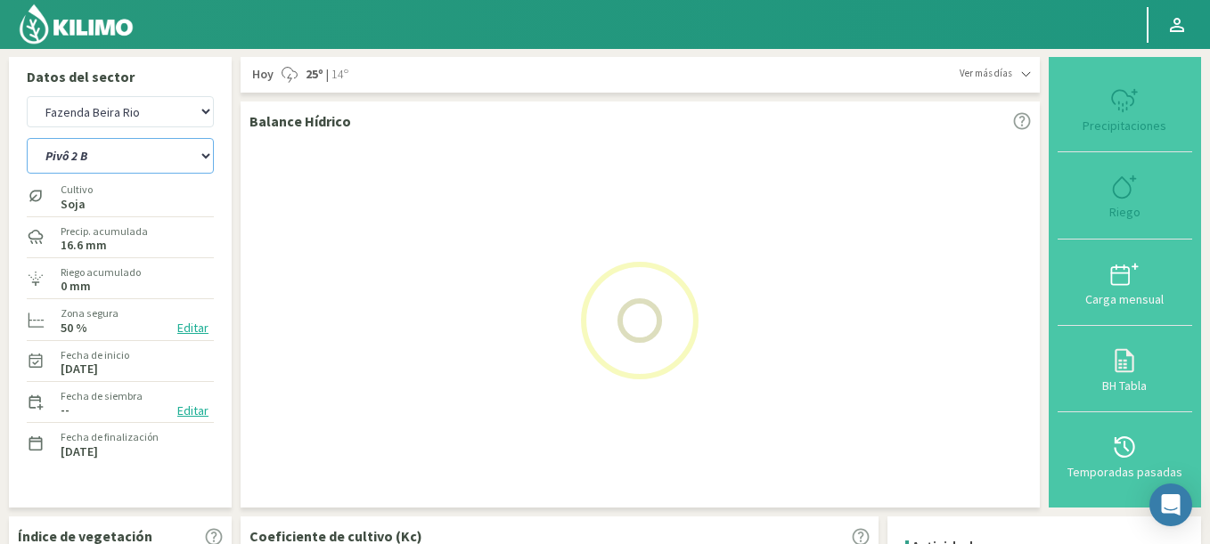
select select "25: Object"
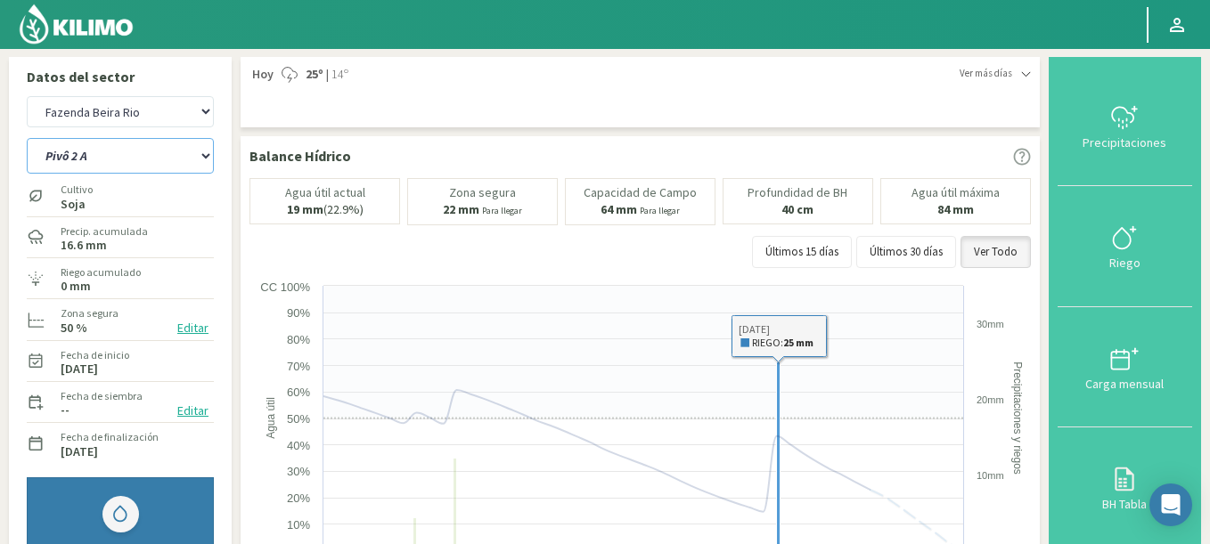
select select "2105: Object"
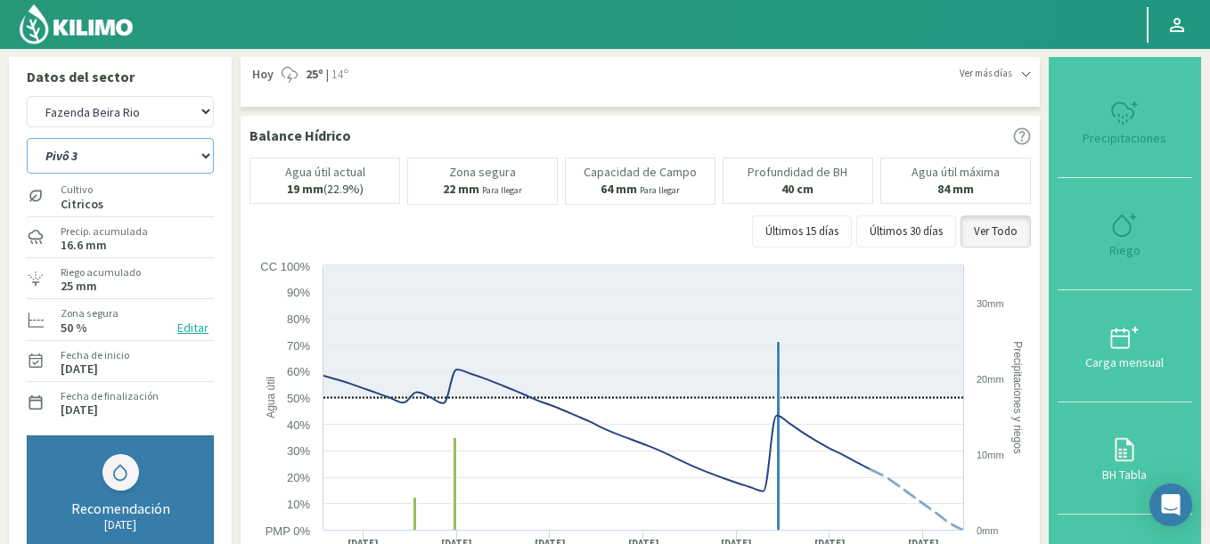
click at [27, 138] on select "Pivô 1 Pivô 2 A Pivô 2 B Pivô 3" at bounding box center [120, 156] width 187 height 36
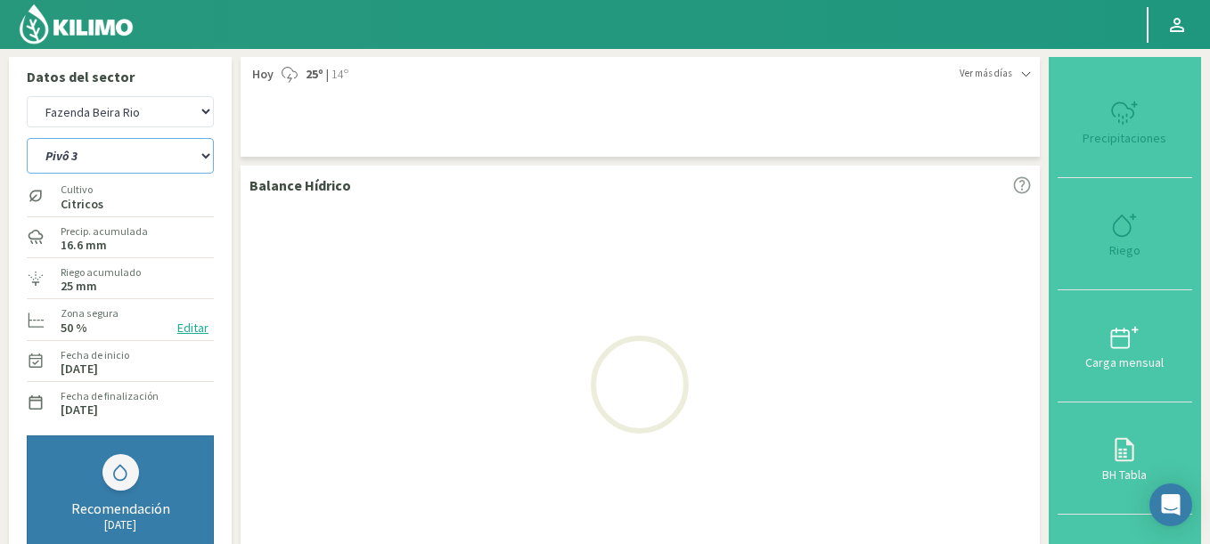
select select "30: Object"
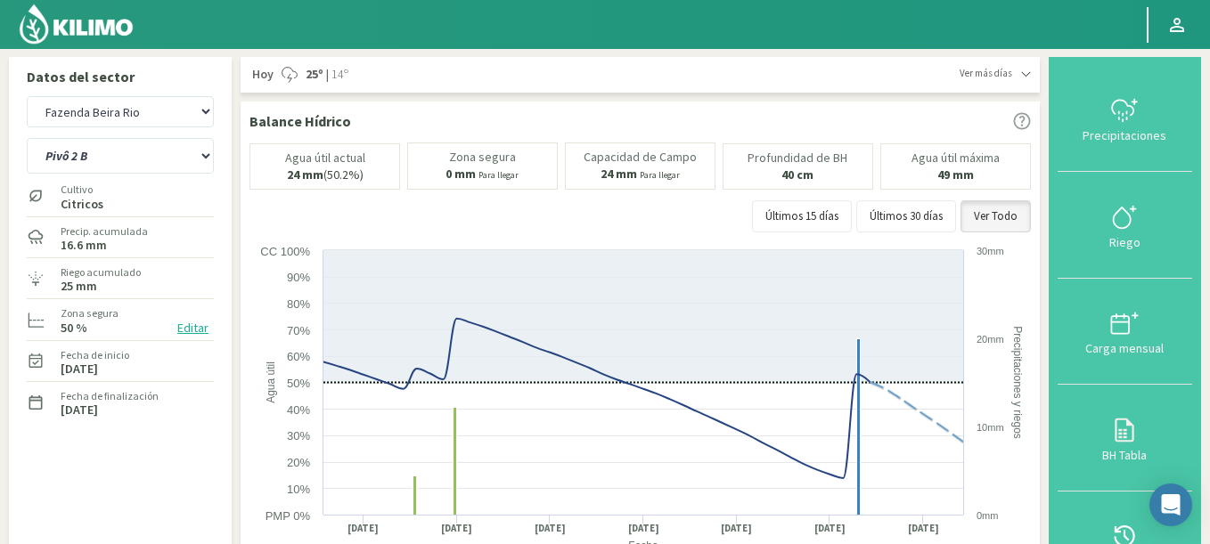
select select "2391: Object"
select select "35: Object"
